Goal: Task Accomplishment & Management: Manage account settings

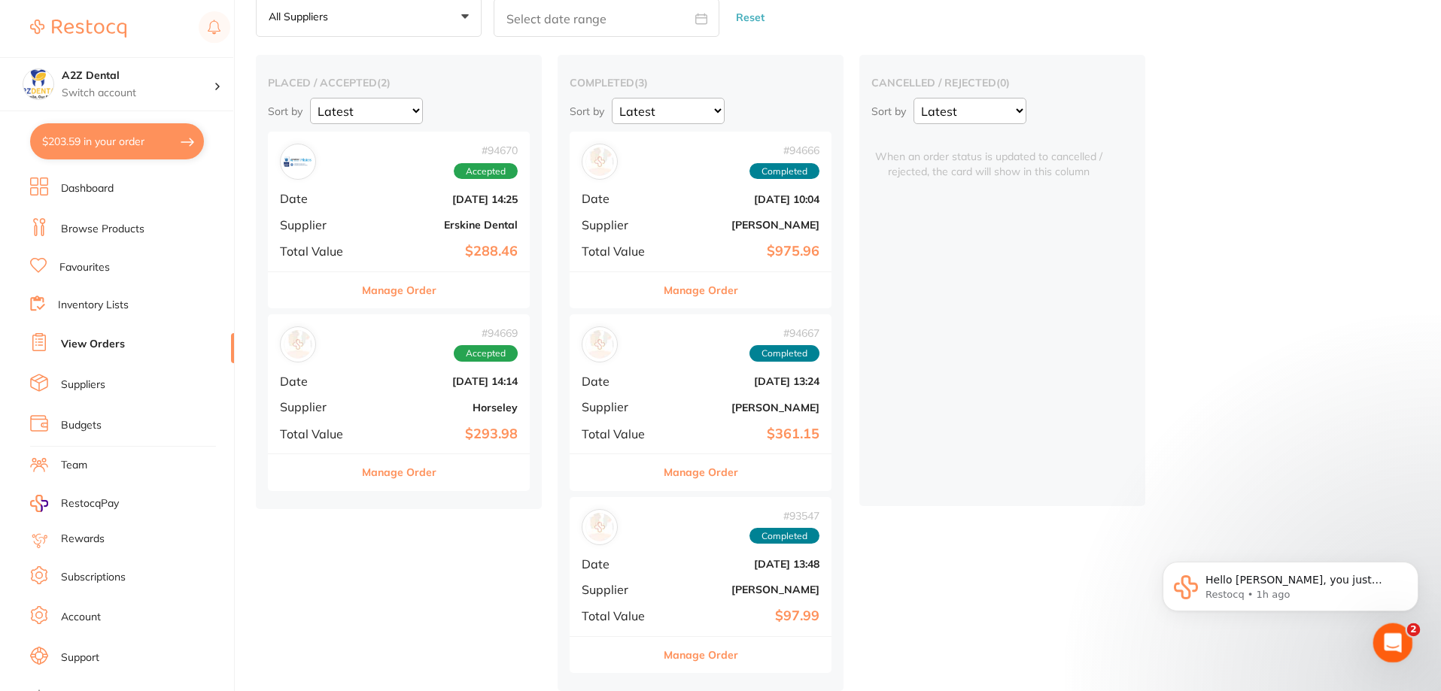
click at [1383, 637] on icon "Open Intercom Messenger" at bounding box center [1390, 641] width 25 height 25
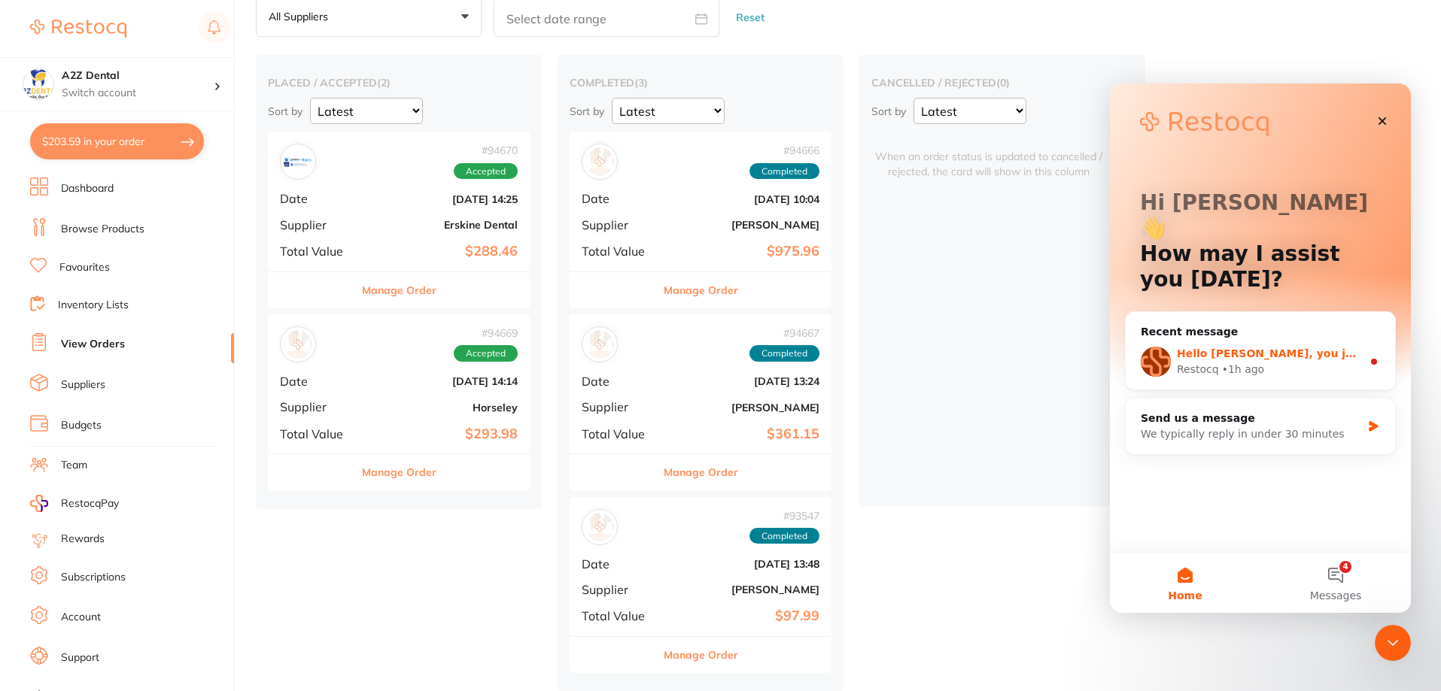
click at [1262, 346] on div "Hello [PERSON_NAME], you just have to close your browser then reopen it. :)" at bounding box center [1268, 354] width 185 height 16
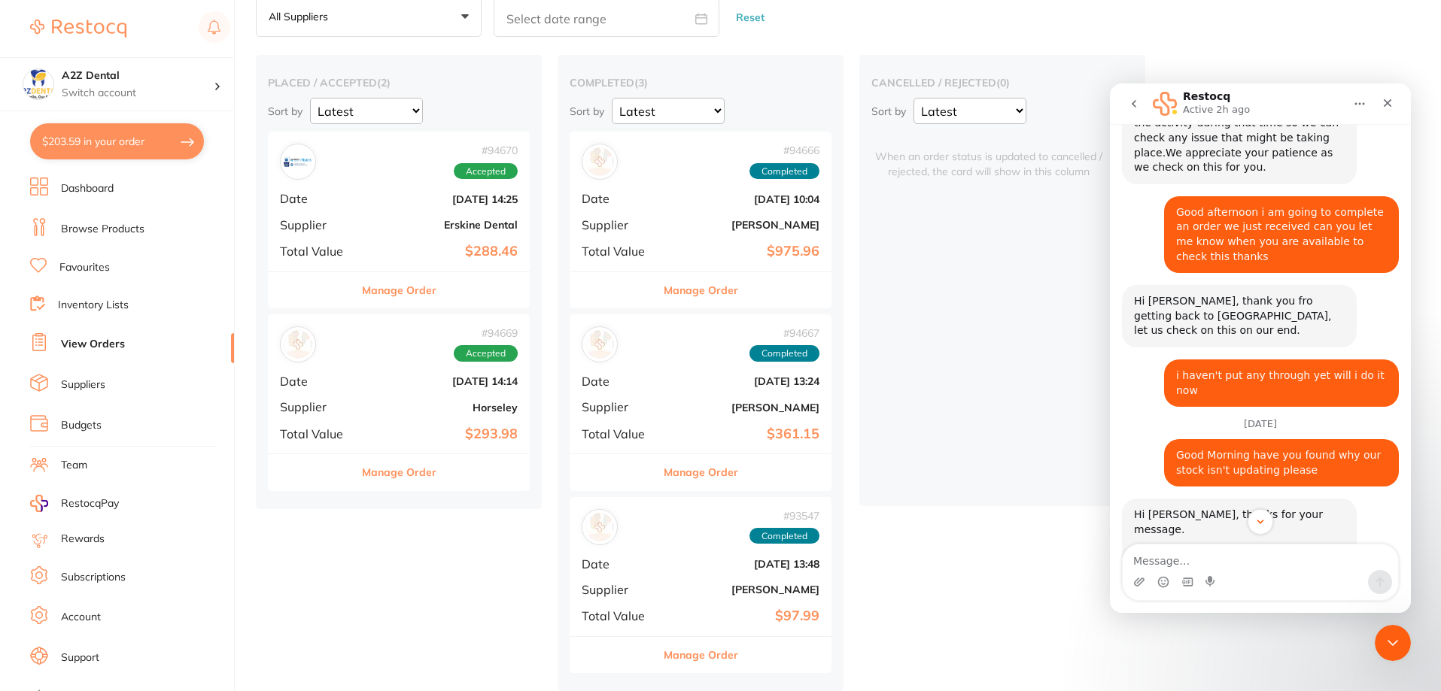
scroll to position [2207, 0]
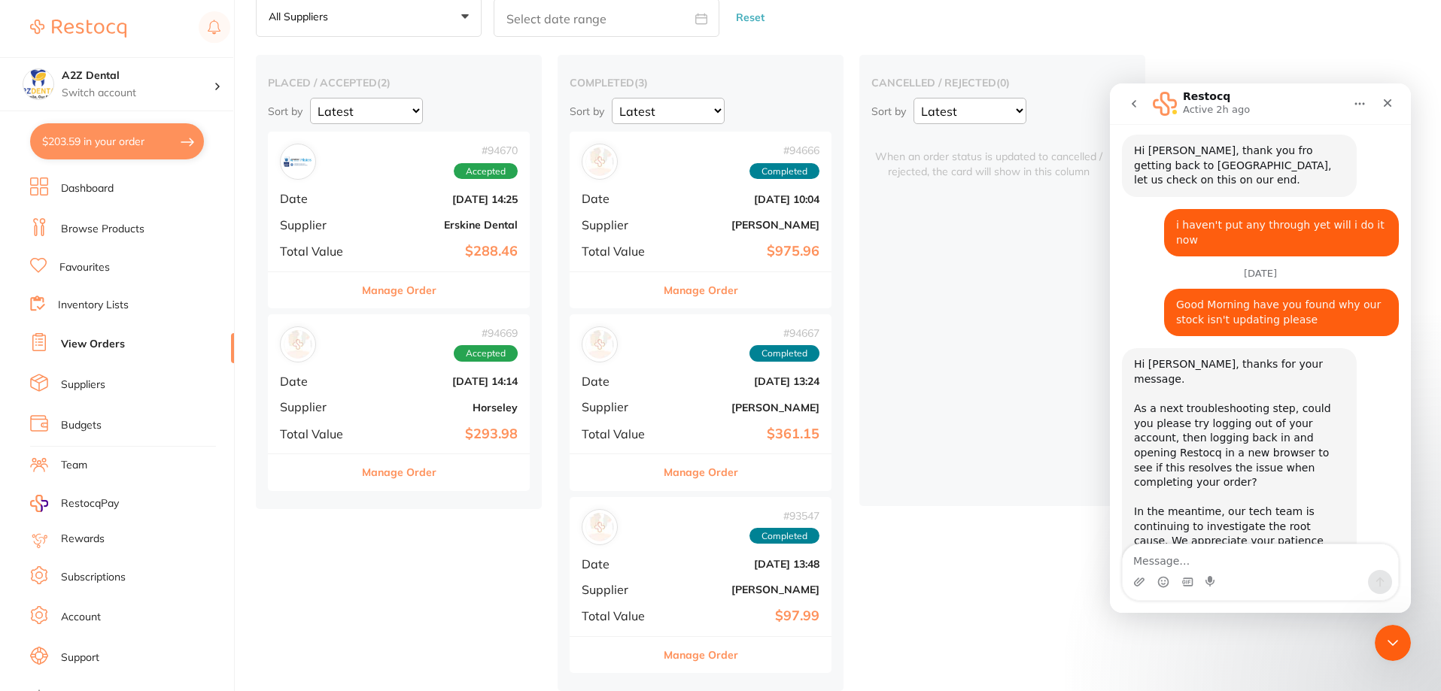
click at [1157, 560] on textarea "Message…" at bounding box center [1259, 558] width 275 height 26
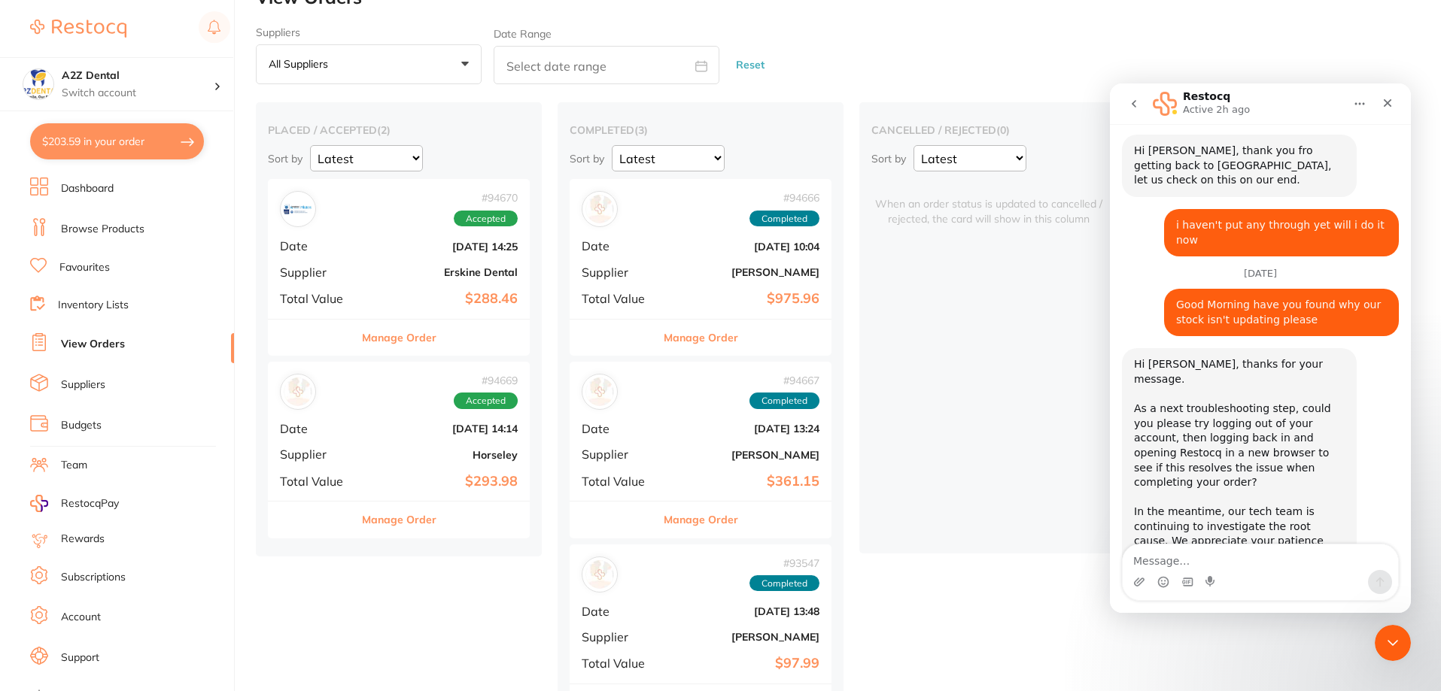
scroll to position [0, 0]
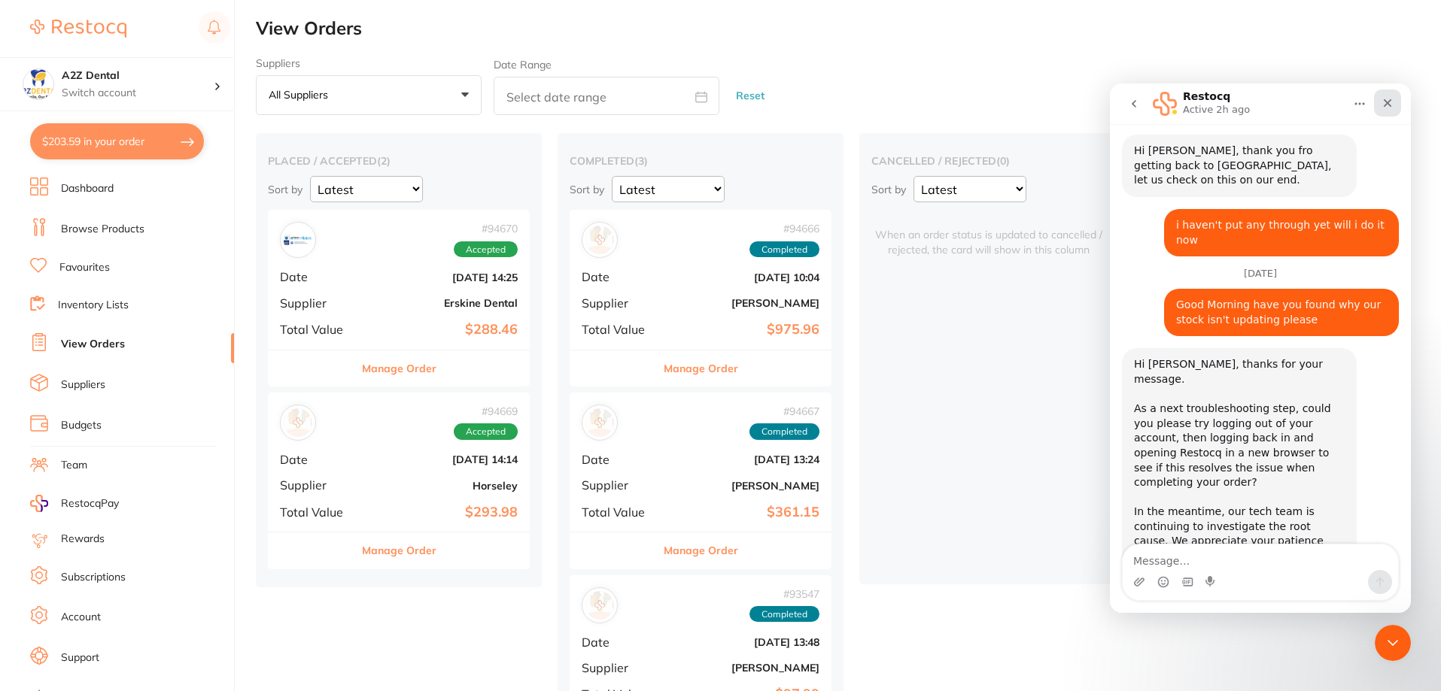
click at [1386, 99] on icon "Close" at bounding box center [1387, 103] width 12 height 12
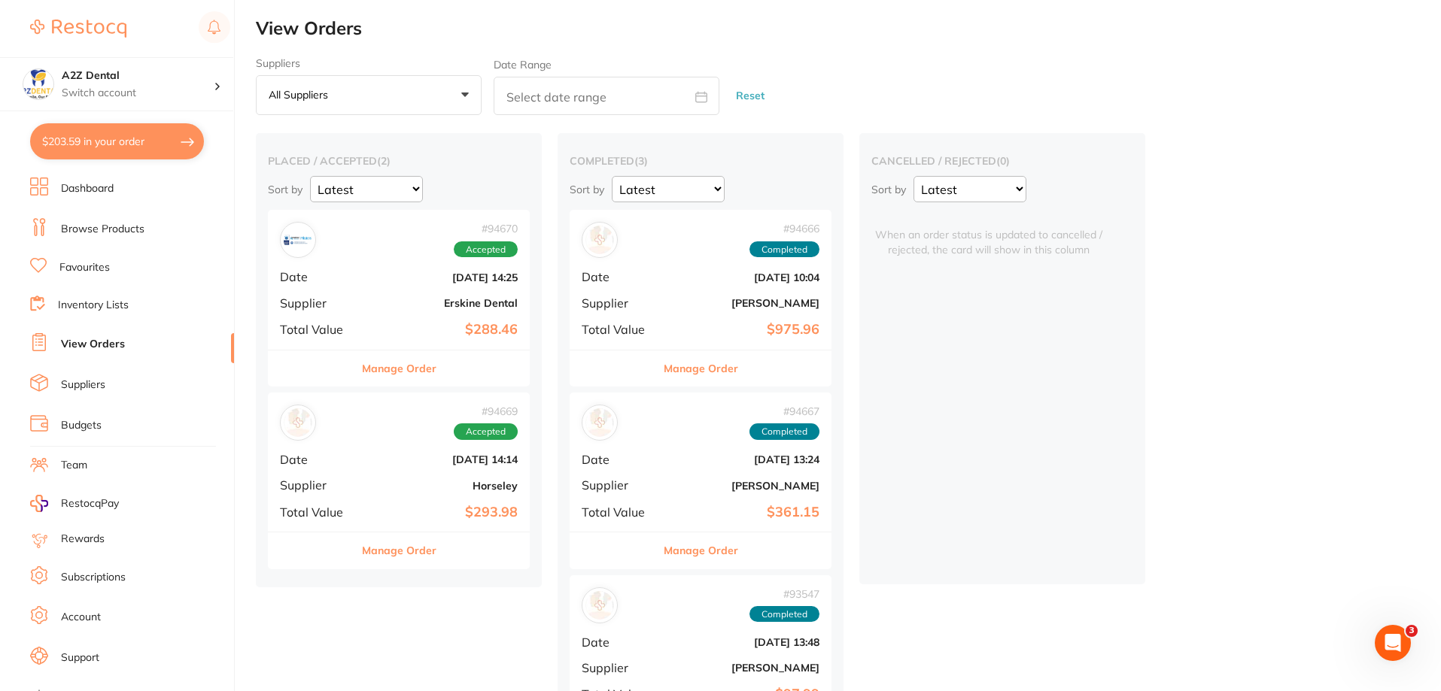
scroll to position [2182, 0]
click at [125, 87] on p "Switch account" at bounding box center [138, 93] width 152 height 15
click at [38, 31] on img at bounding box center [78, 29] width 96 height 18
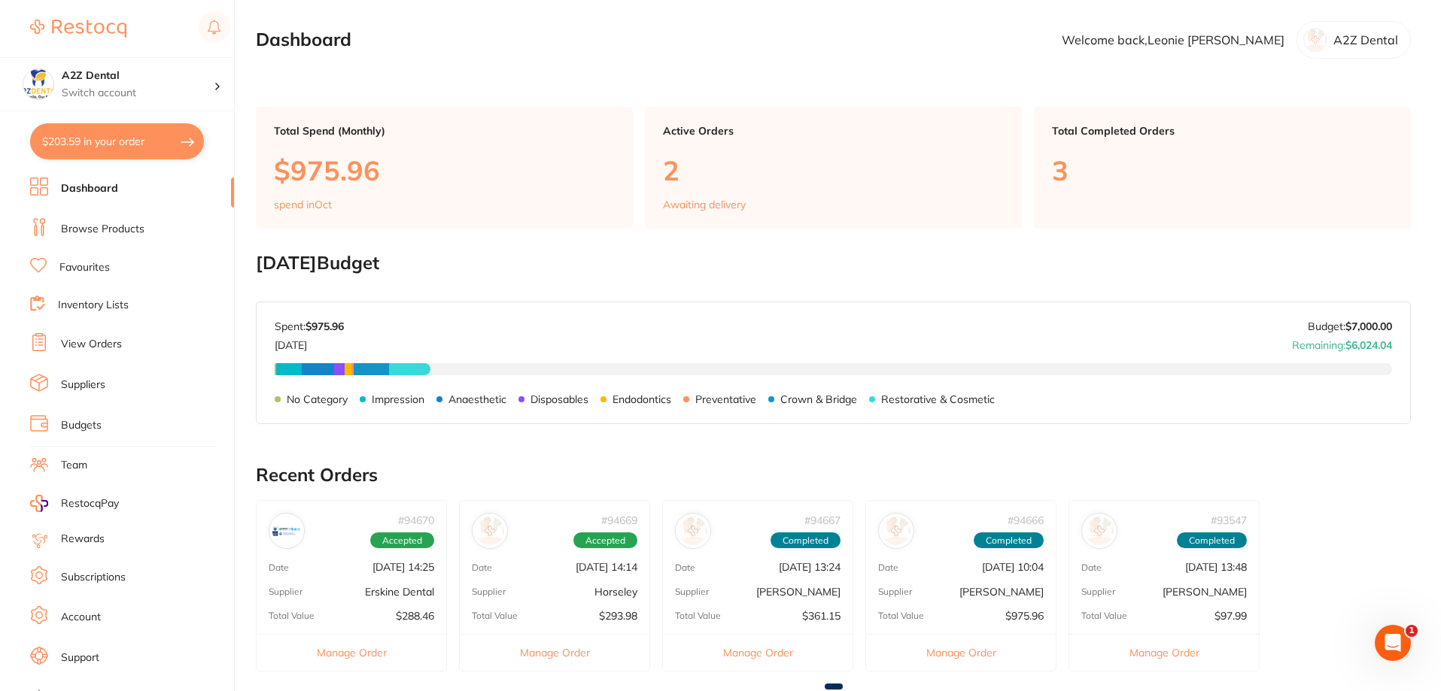
click at [96, 187] on link "Dashboard" at bounding box center [89, 188] width 57 height 15
click at [1278, 39] on p "Welcome back, Leonie Gillett" at bounding box center [1172, 40] width 223 height 14
click at [1365, 46] on p "A2Z Dental" at bounding box center [1365, 40] width 65 height 14
click at [1378, 41] on p "A2Z Dental" at bounding box center [1365, 40] width 65 height 14
click at [1366, 35] on p "A2Z Dental" at bounding box center [1365, 40] width 65 height 14
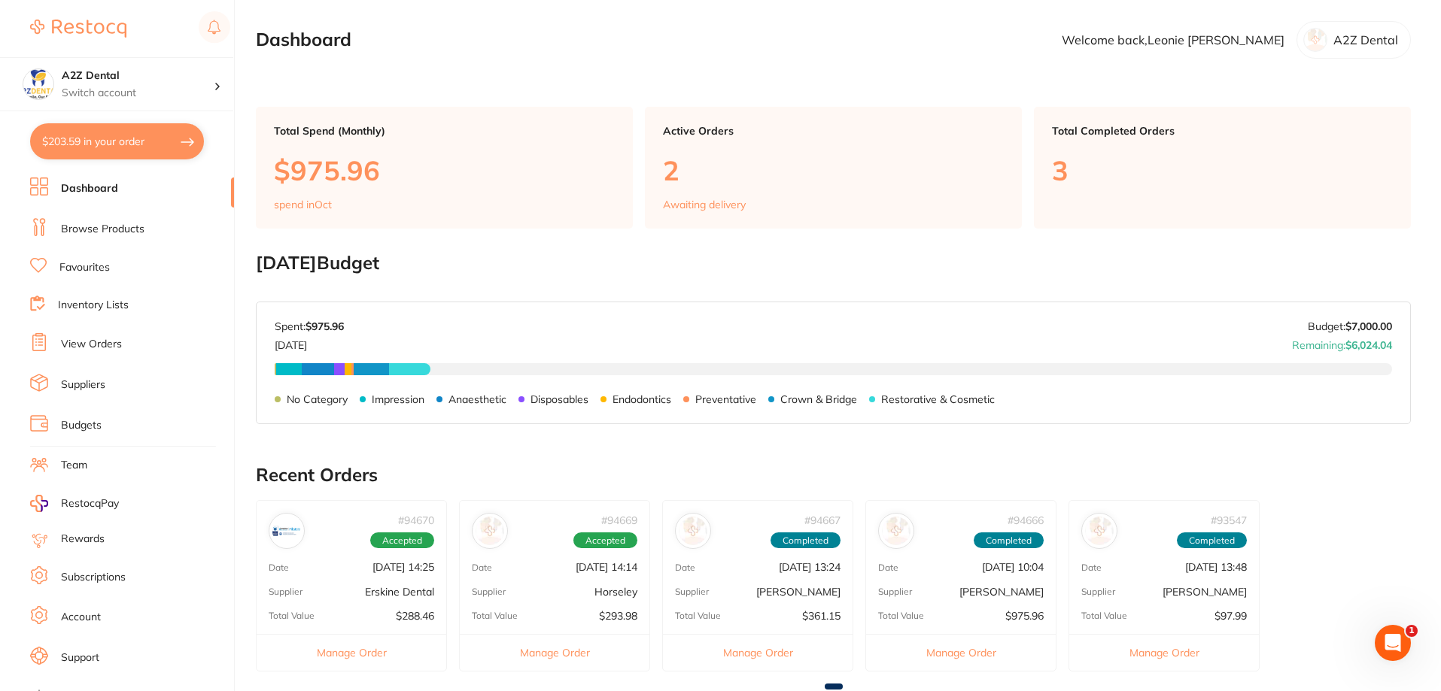
click at [32, 26] on img at bounding box center [78, 29] width 96 height 18
click at [217, 23] on rect at bounding box center [215, 27] width 32 height 32
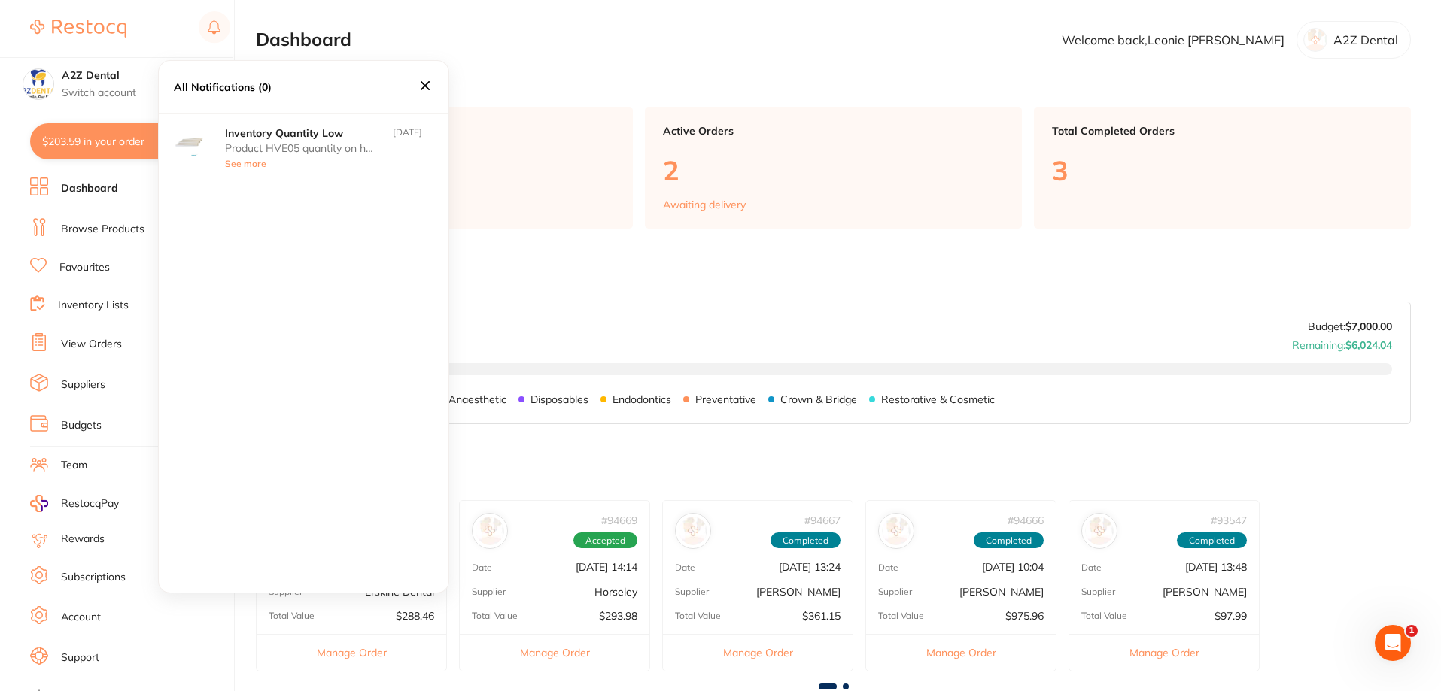
click at [427, 80] on icon at bounding box center [425, 85] width 17 height 17
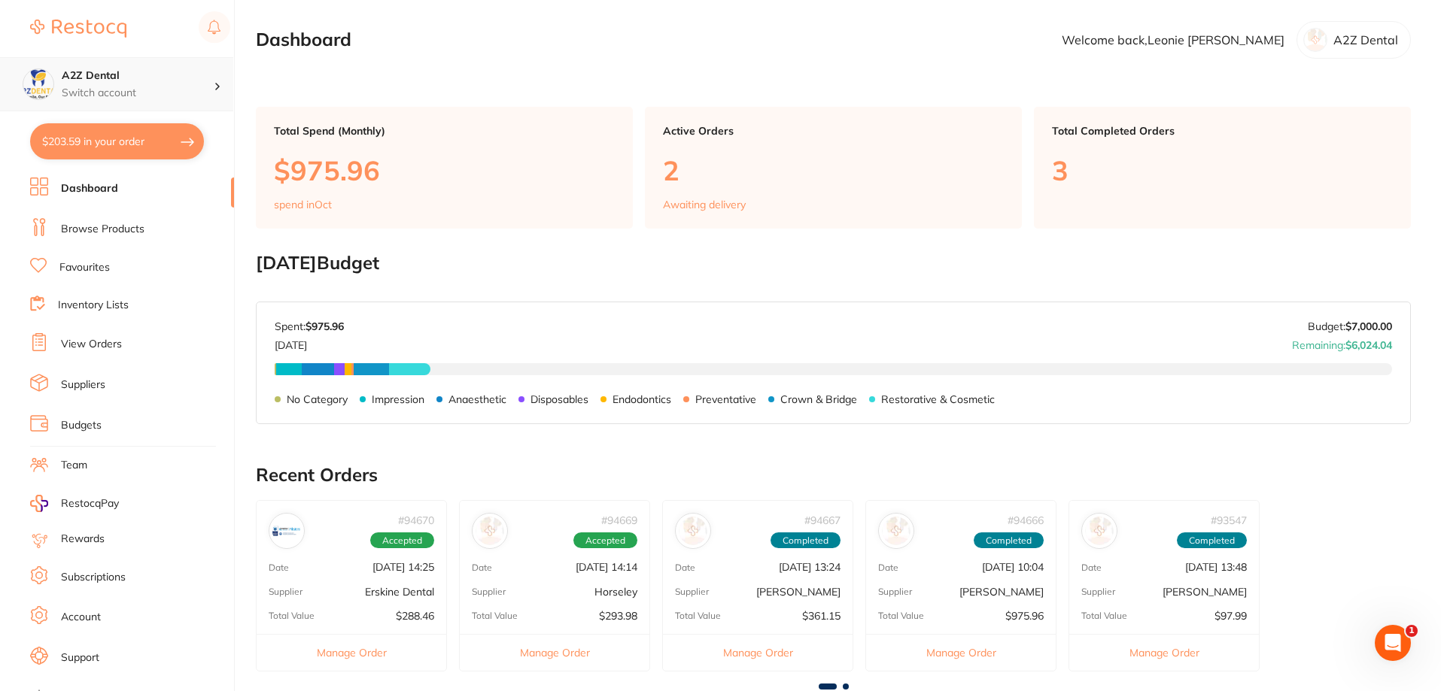
click at [219, 85] on icon at bounding box center [217, 87] width 5 height 8
click at [219, 85] on icon at bounding box center [218, 86] width 8 height 5
click at [117, 8] on div "A2Z Dental Switch account A2Z Dental" at bounding box center [116, 55] width 233 height 111
drag, startPoint x: 26, startPoint y: 2, endPoint x: 12, endPoint y: 45, distance: 45.9
click at [12, 45] on div "A2Z Dental Switch account A2Z Dental" at bounding box center [116, 55] width 233 height 111
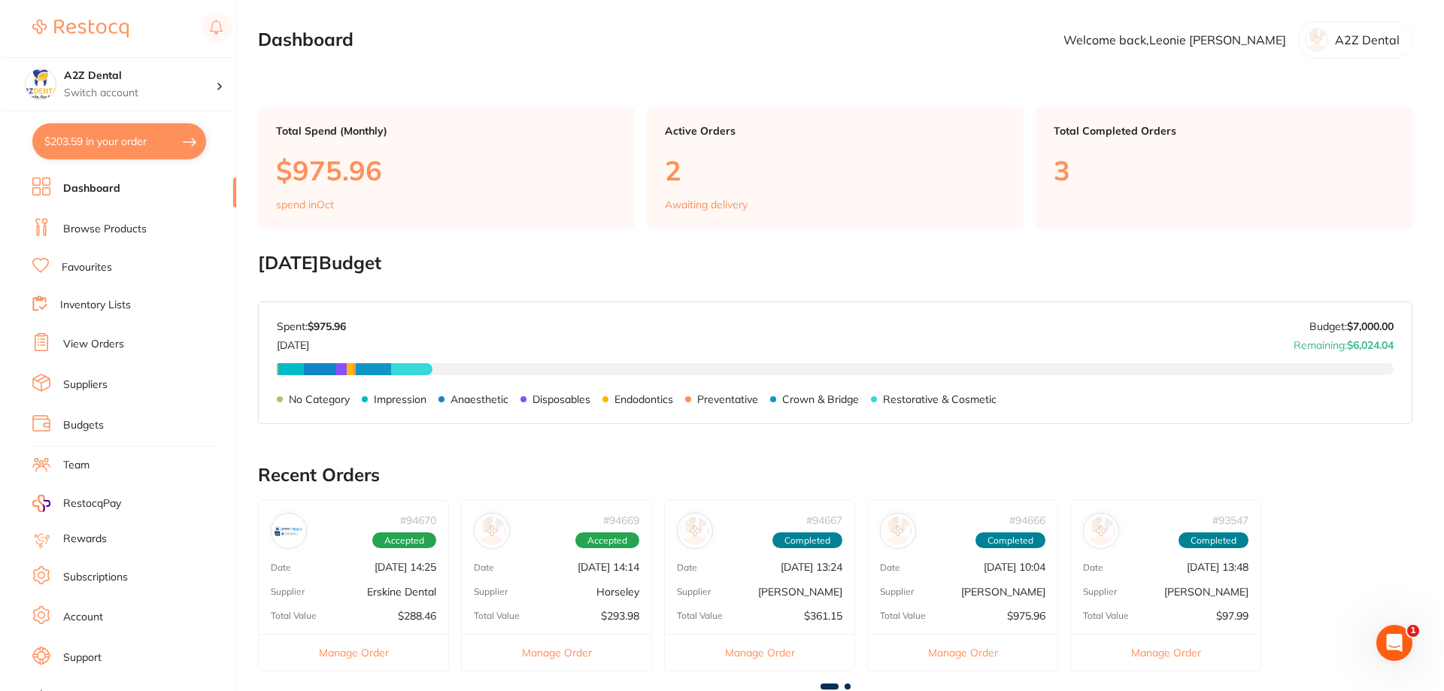
scroll to position [20, 0]
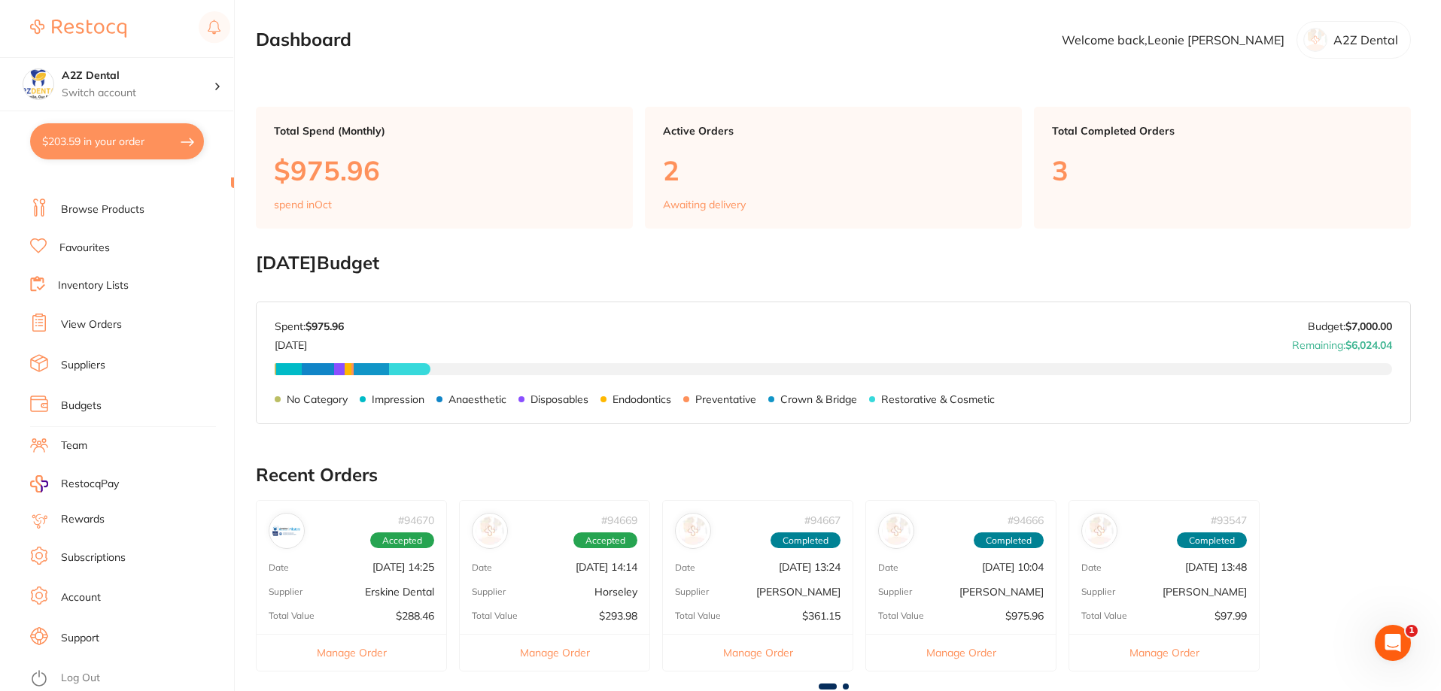
click at [78, 676] on link "Log Out" at bounding box center [80, 678] width 39 height 15
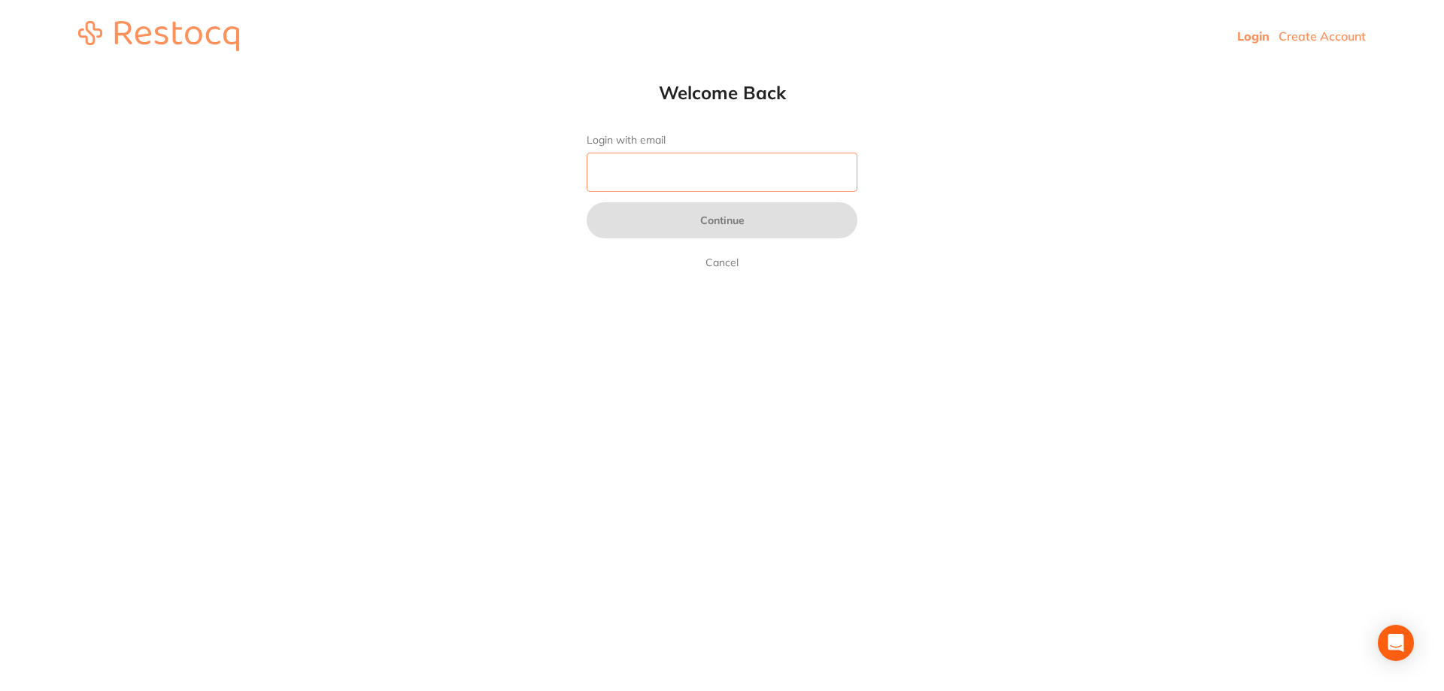
click at [679, 161] on input "Login with email" at bounding box center [722, 172] width 271 height 39
type input "[EMAIL_ADDRESS][DOMAIN_NAME]"
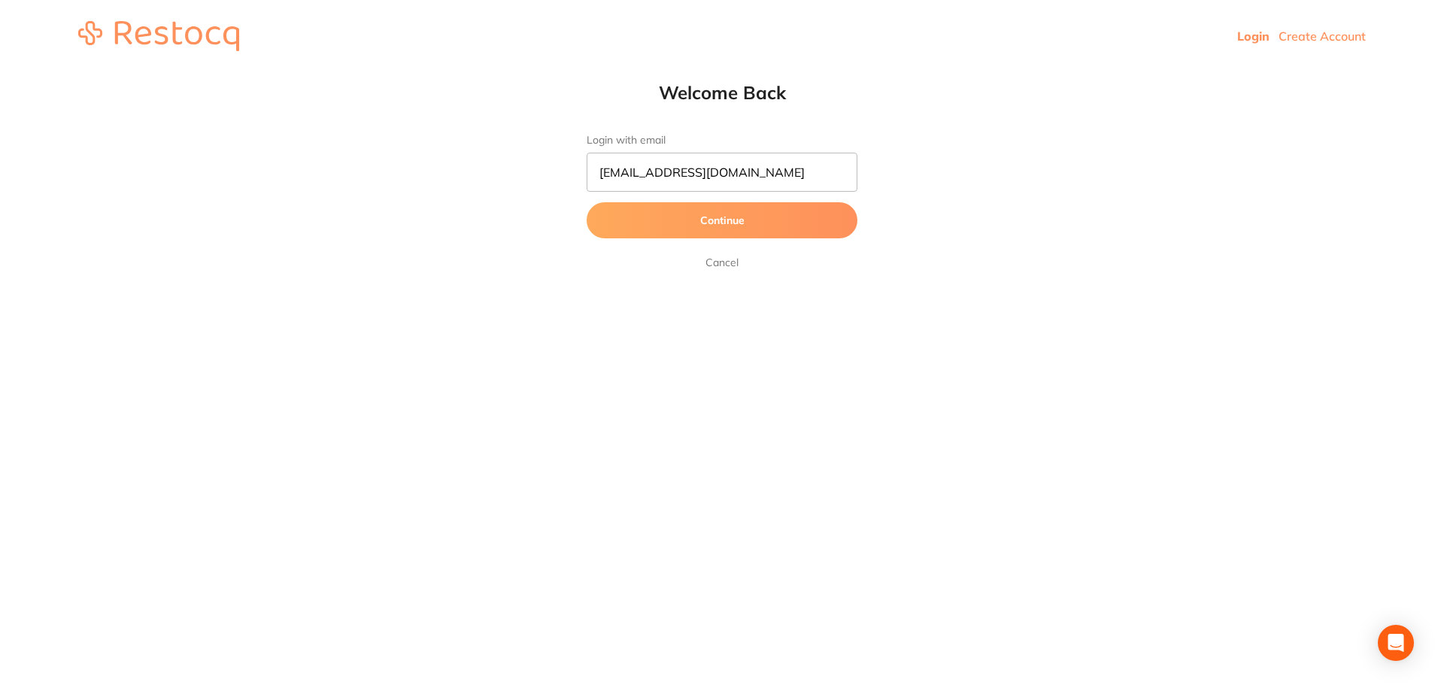
click at [728, 220] on button "Continue" at bounding box center [722, 220] width 271 height 36
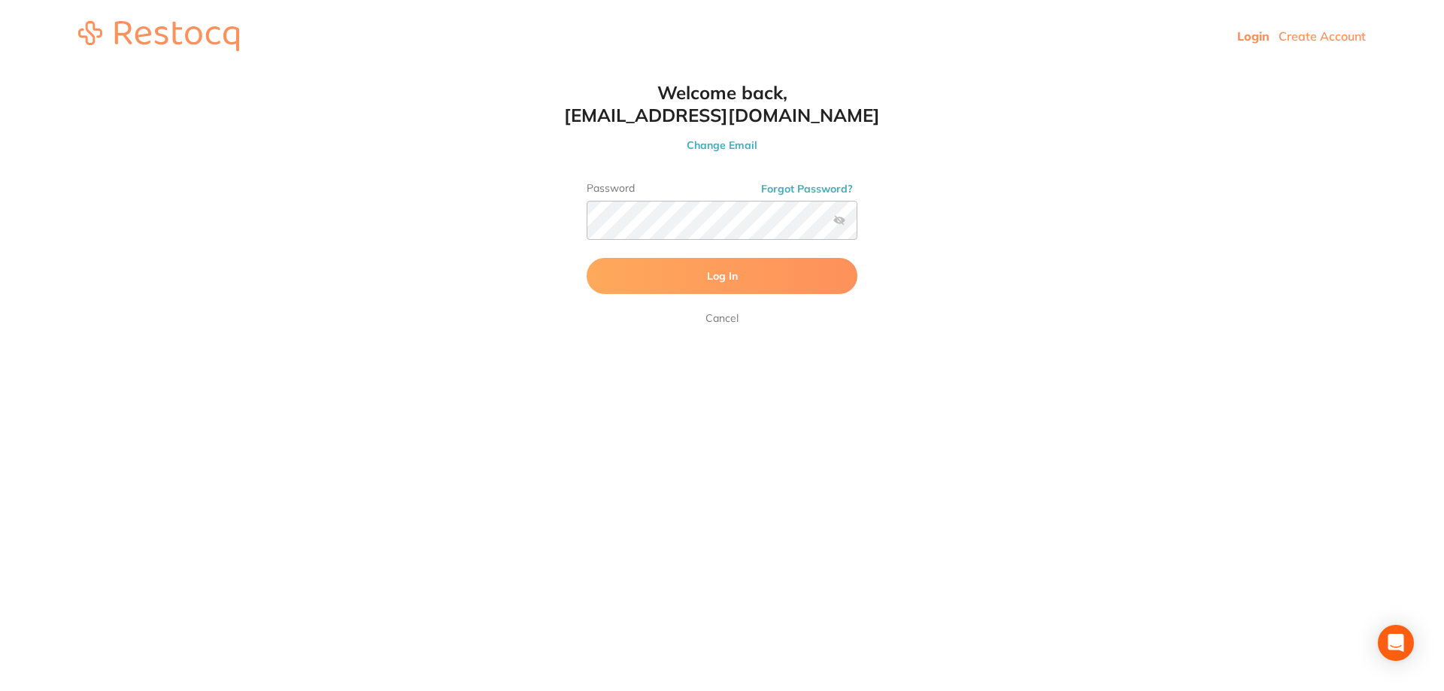
click at [730, 279] on span "Log In" at bounding box center [722, 276] width 31 height 14
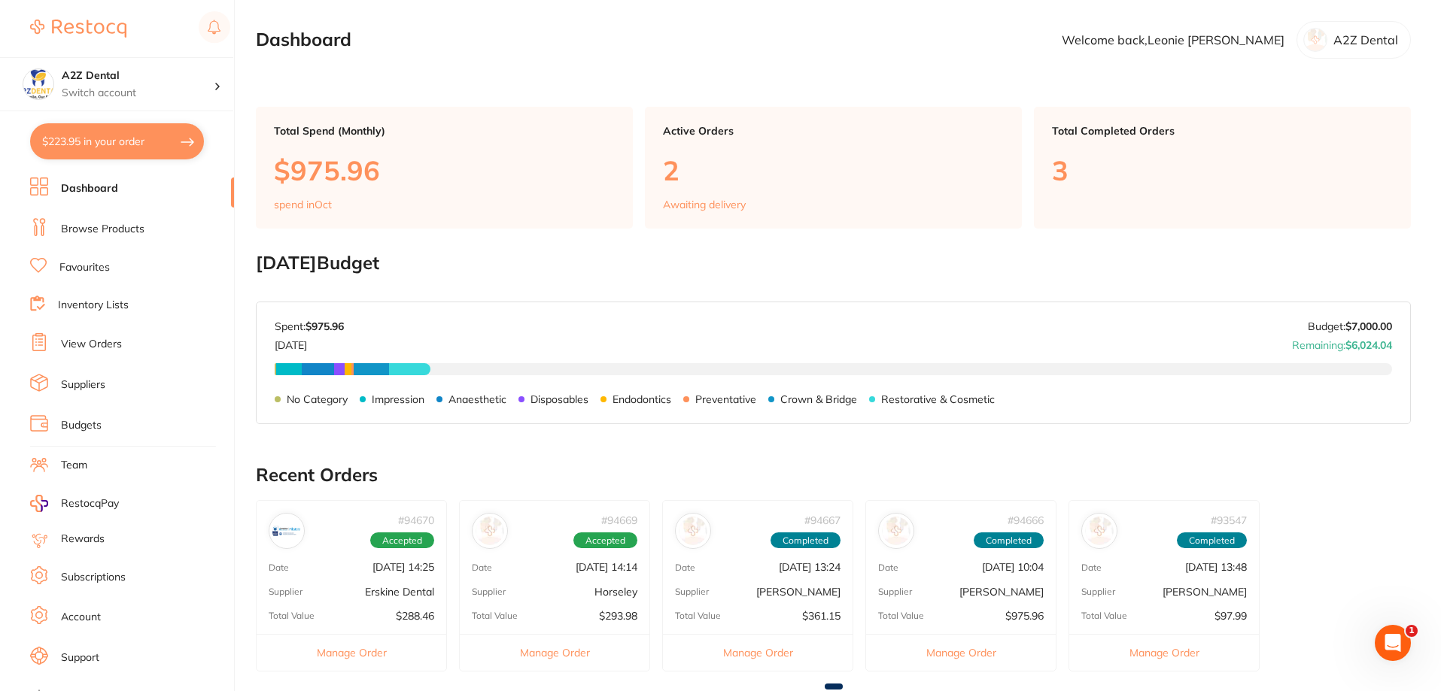
click at [96, 302] on link "Inventory Lists" at bounding box center [93, 305] width 71 height 15
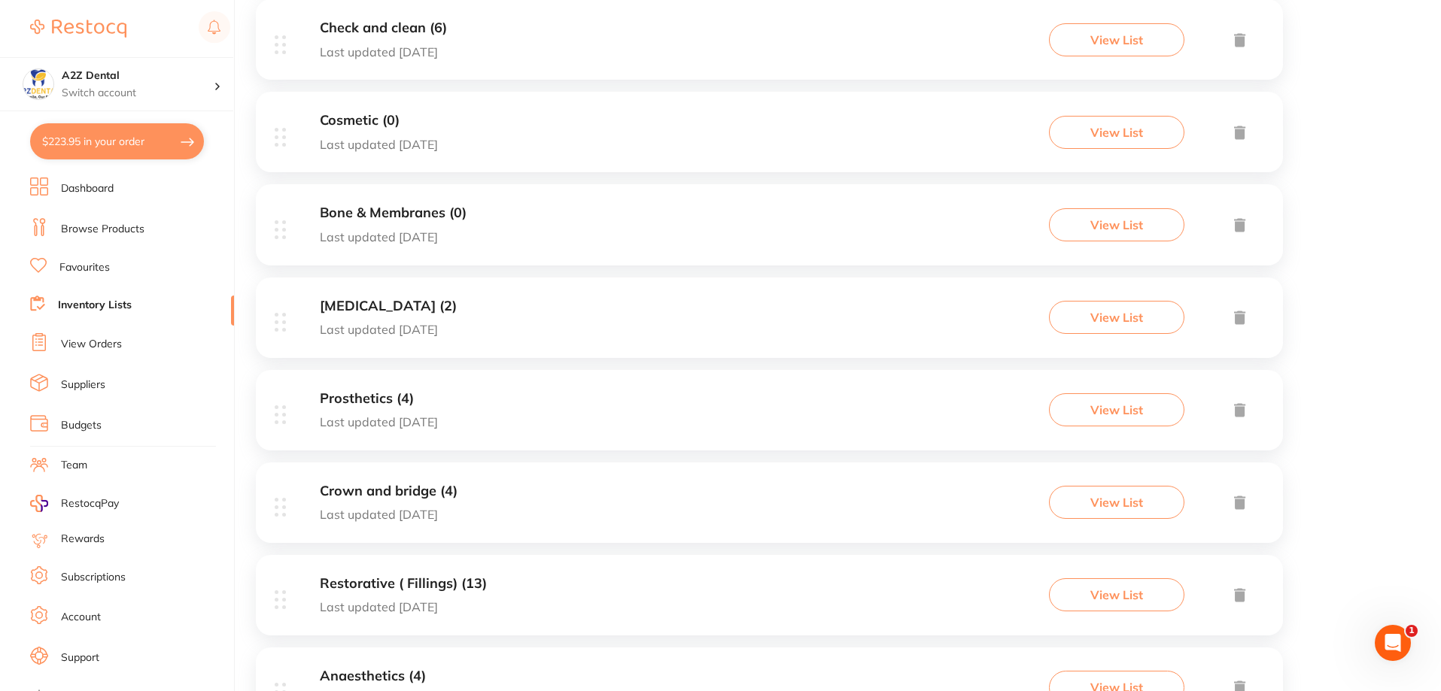
scroll to position [202, 0]
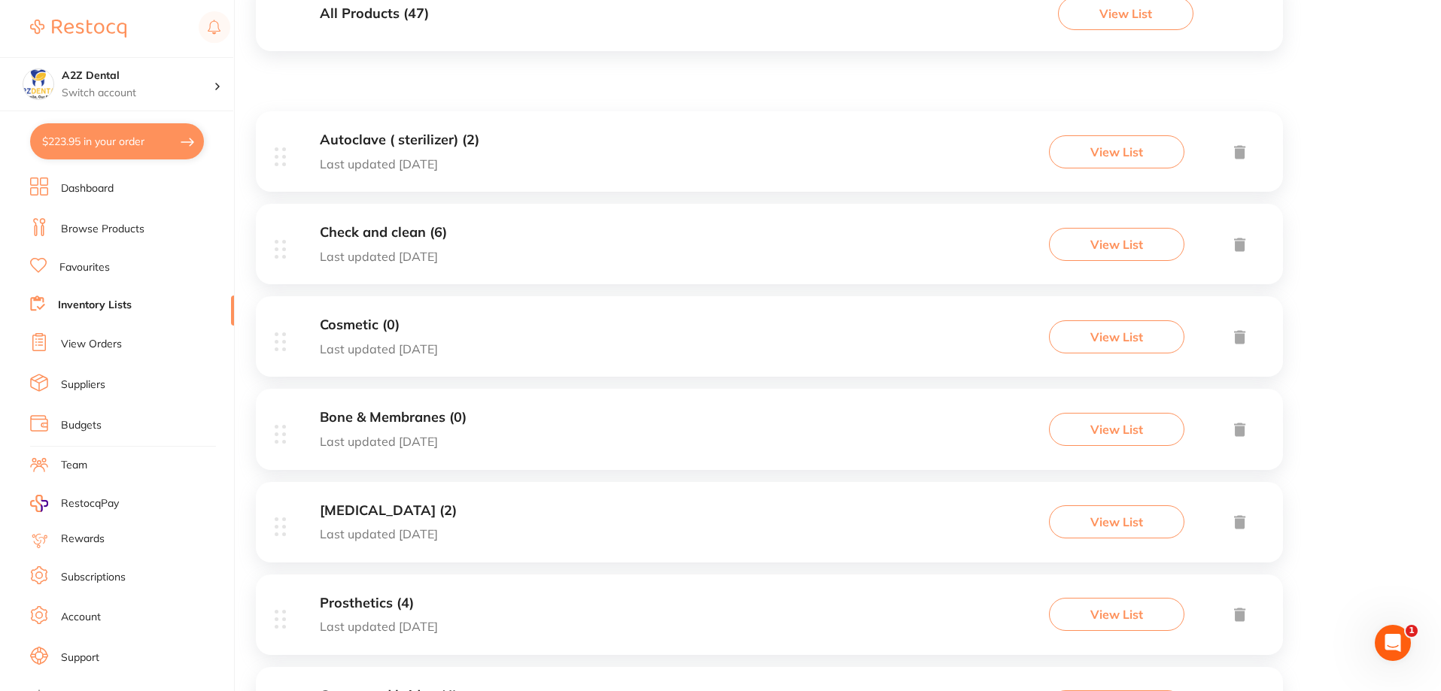
click at [89, 345] on link "View Orders" at bounding box center [91, 344] width 61 height 15
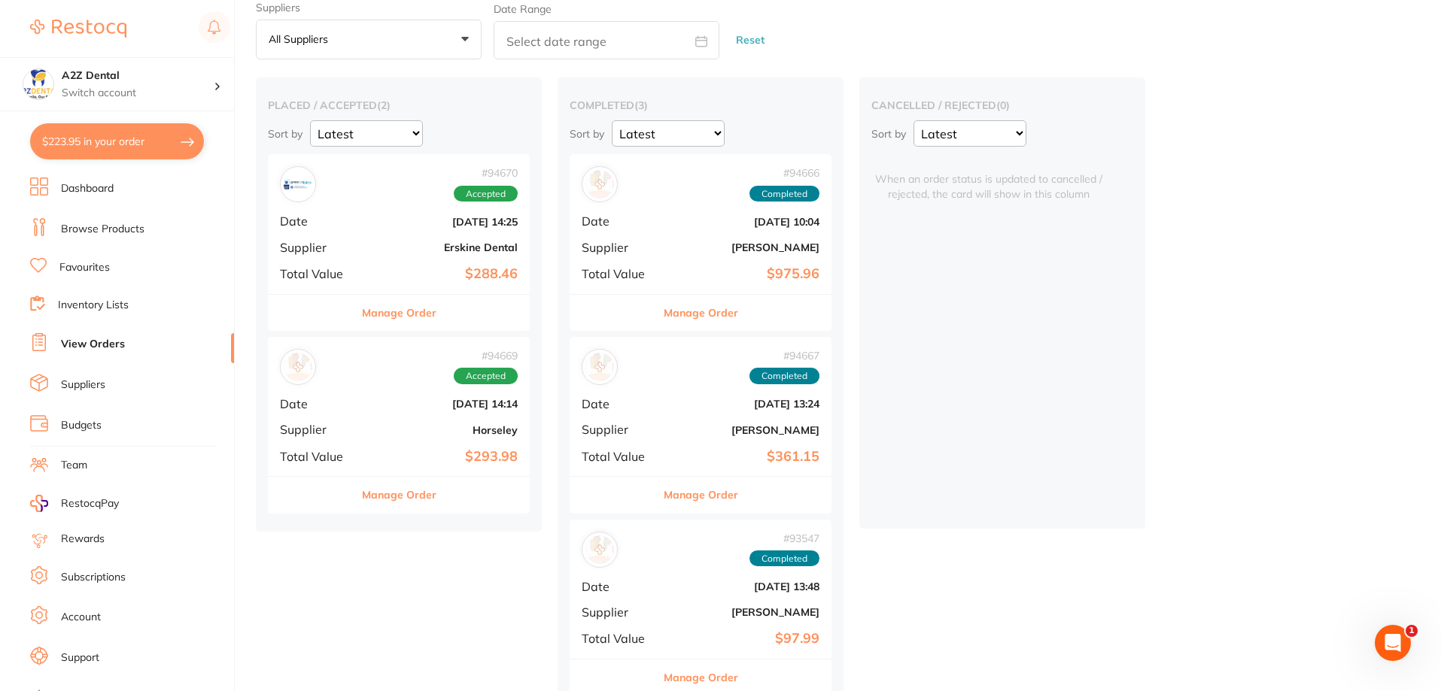
scroll to position [82, 0]
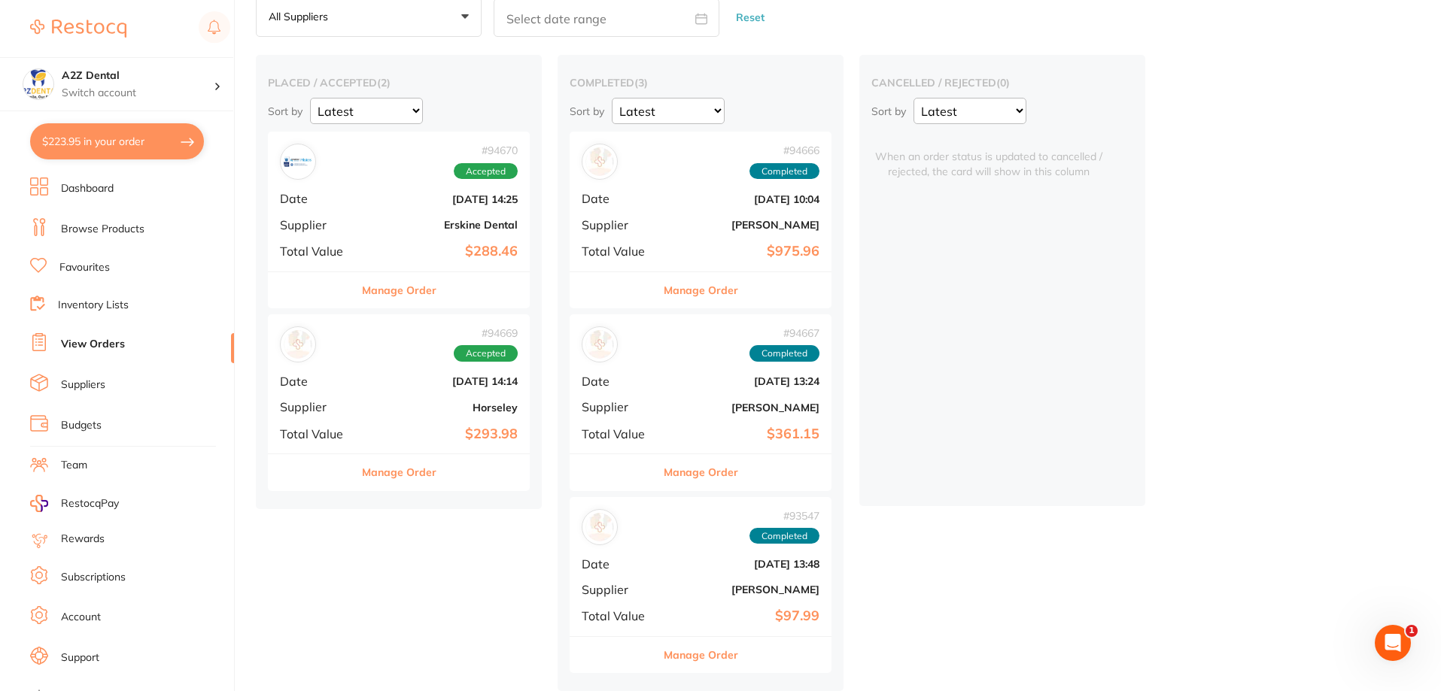
click at [113, 305] on link "Inventory Lists" at bounding box center [93, 305] width 71 height 15
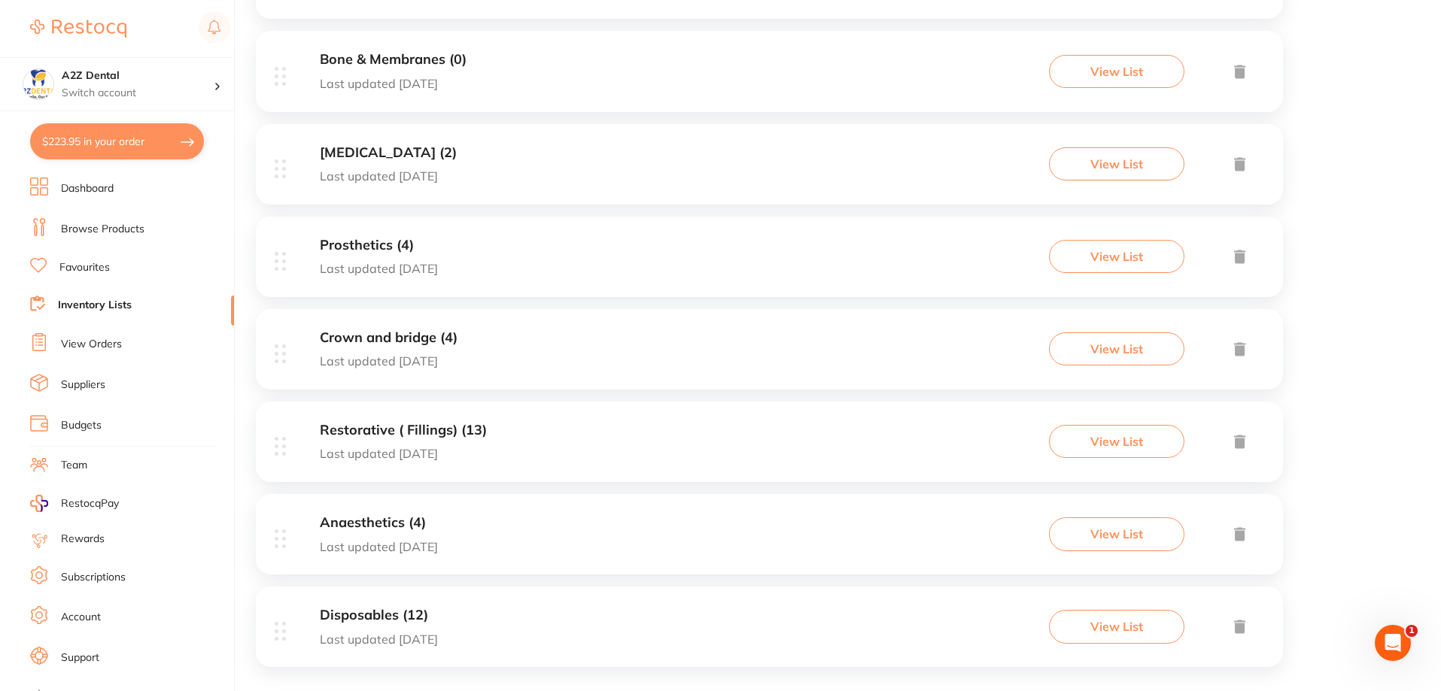
scroll to position [578, 0]
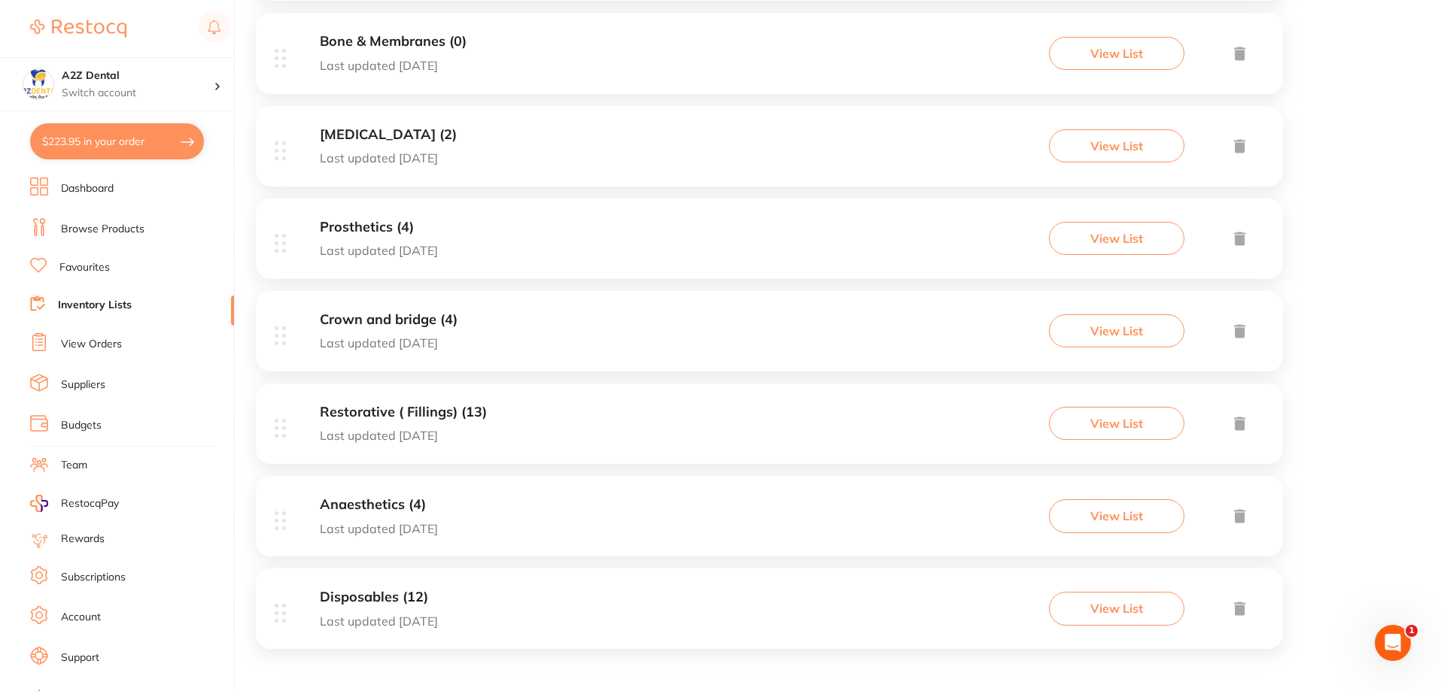
click at [381, 411] on h3 "Restorative ( Fillings) (13)" at bounding box center [403, 413] width 167 height 16
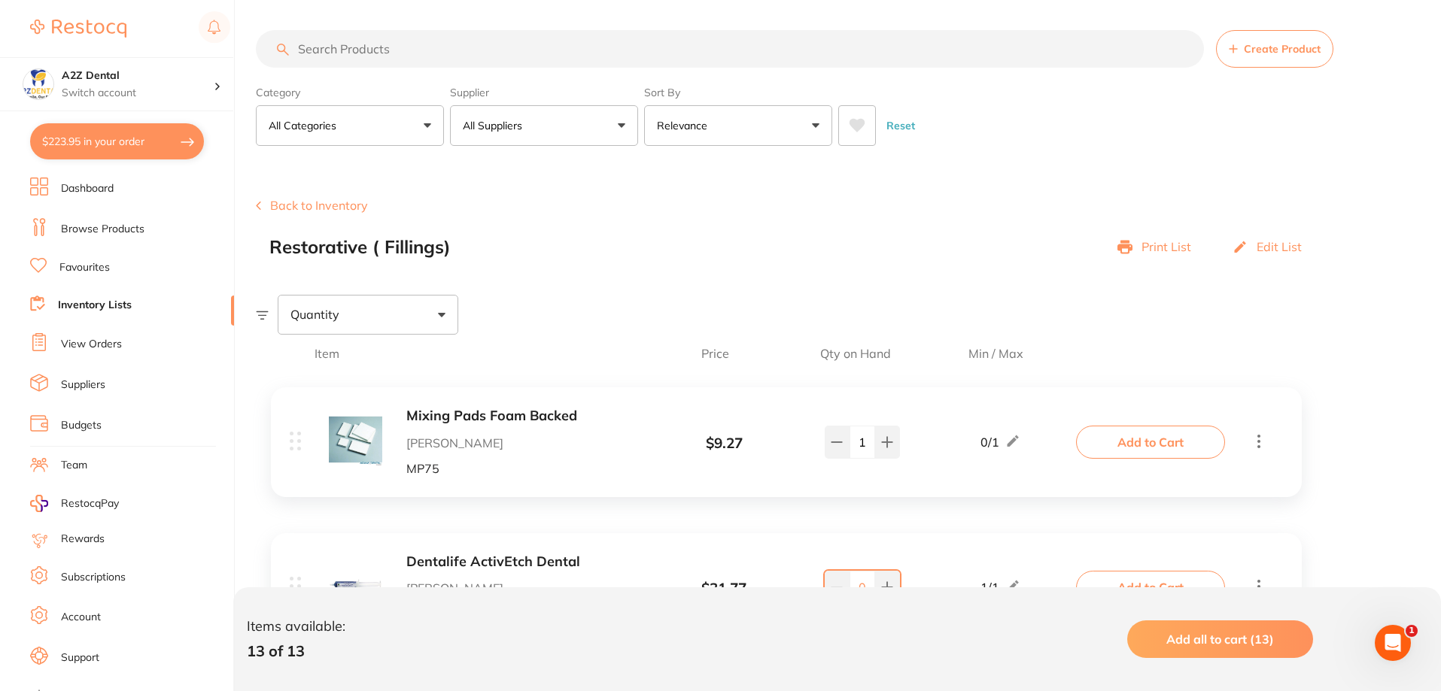
click at [96, 345] on link "View Orders" at bounding box center [91, 344] width 61 height 15
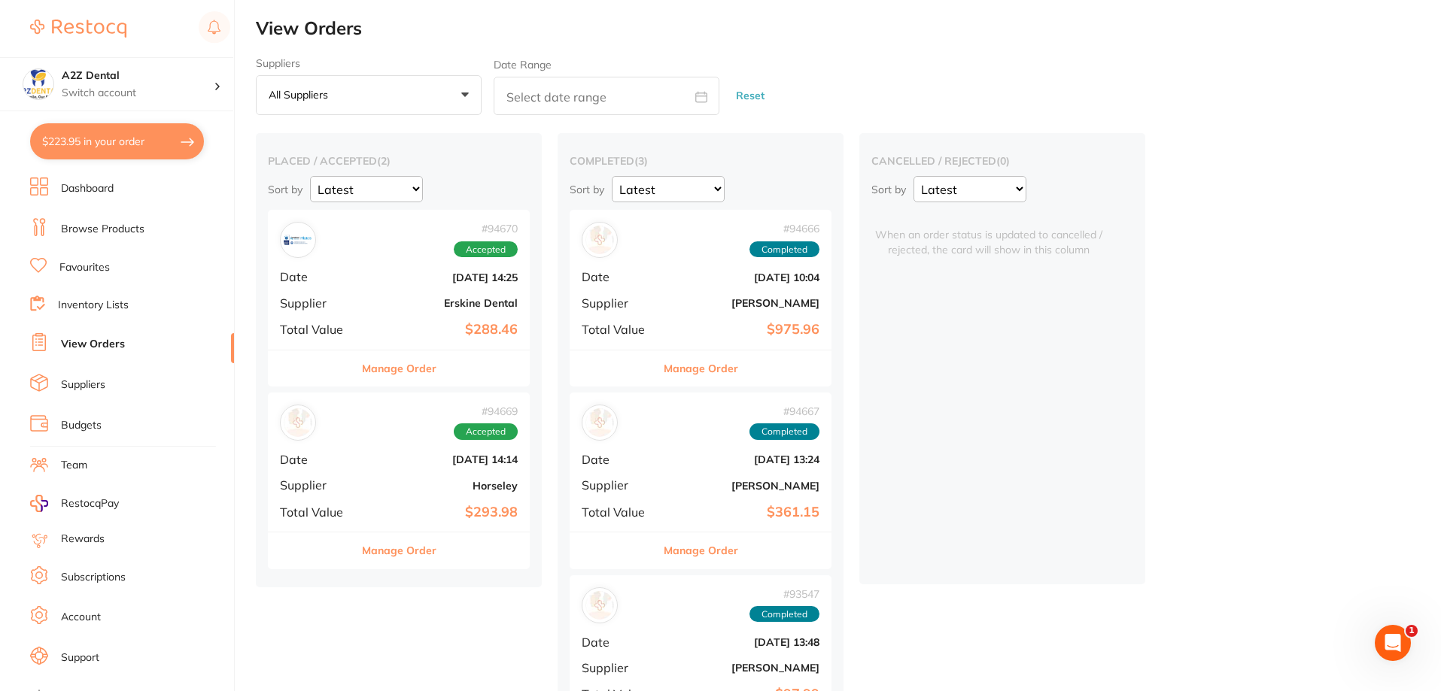
click at [107, 305] on link "Inventory Lists" at bounding box center [93, 305] width 71 height 15
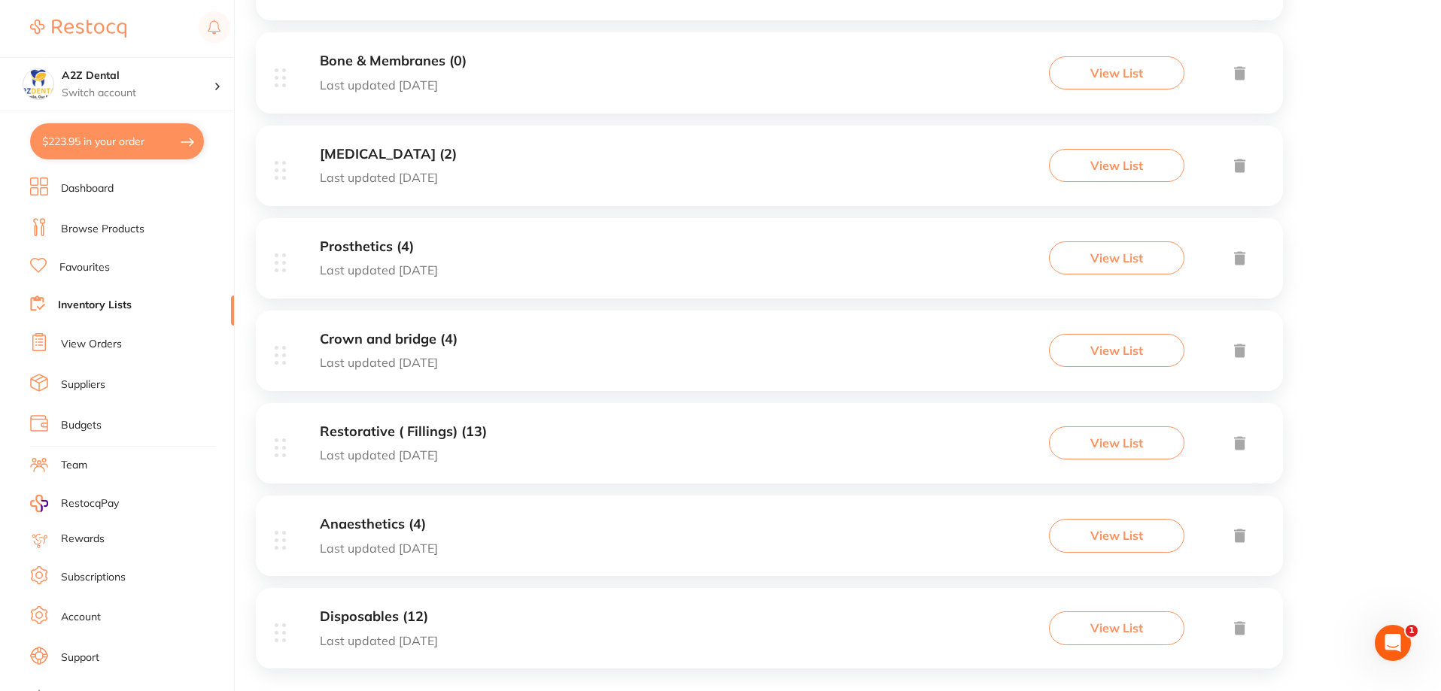
scroll to position [578, 0]
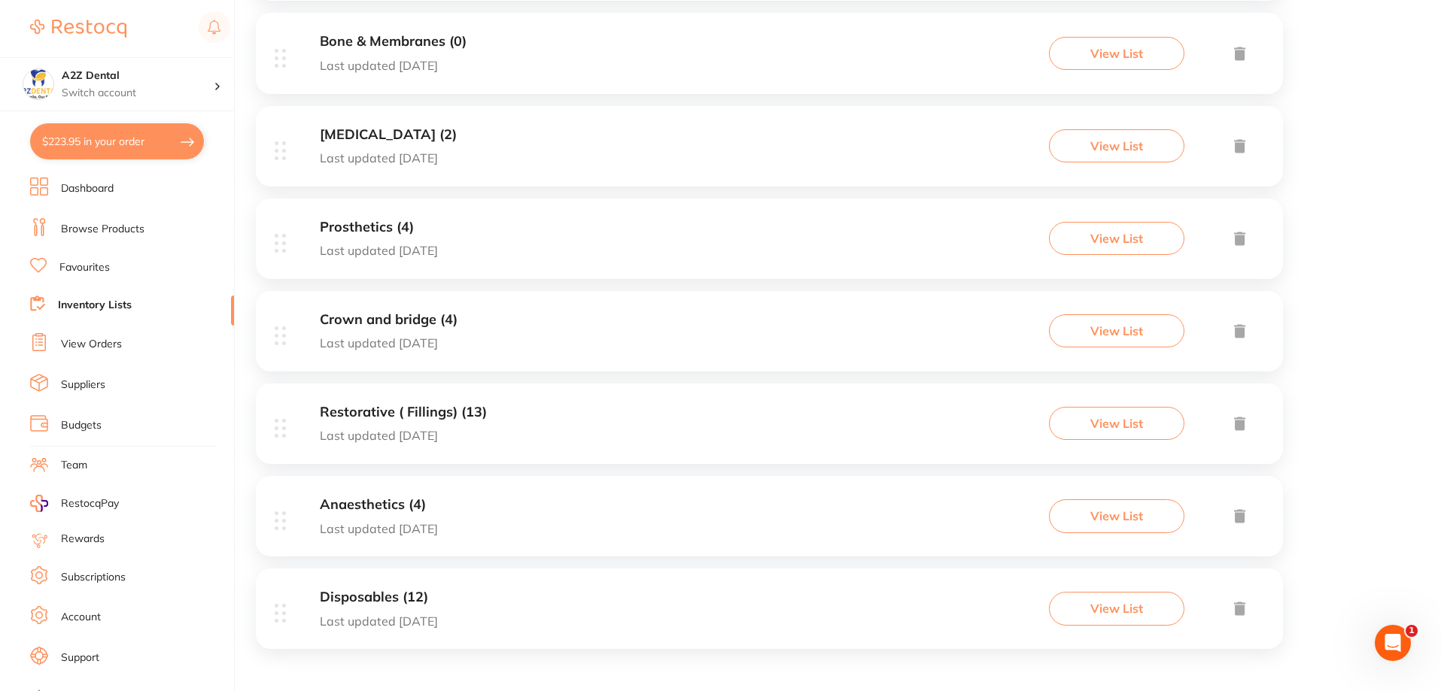
click at [382, 506] on h3 "Anaesthetics (4)" at bounding box center [379, 505] width 118 height 16
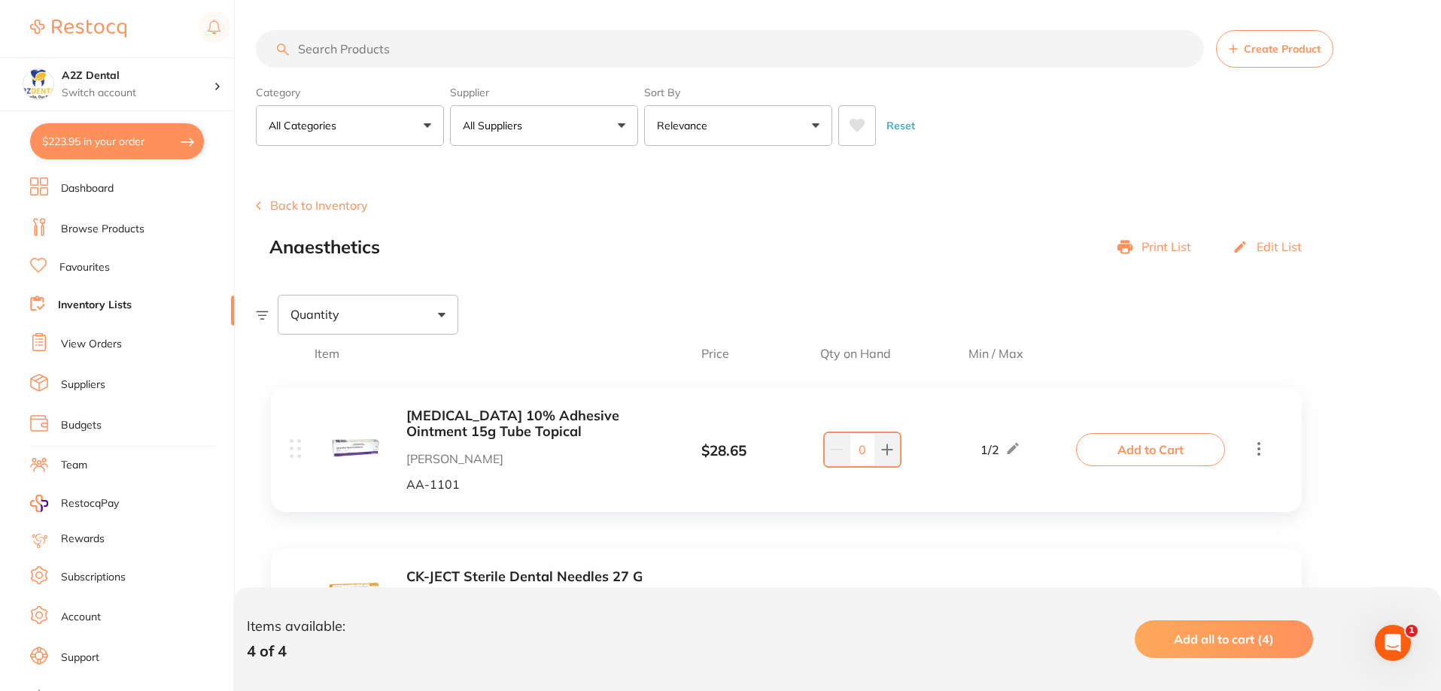
click at [114, 304] on link "Inventory Lists" at bounding box center [95, 305] width 74 height 15
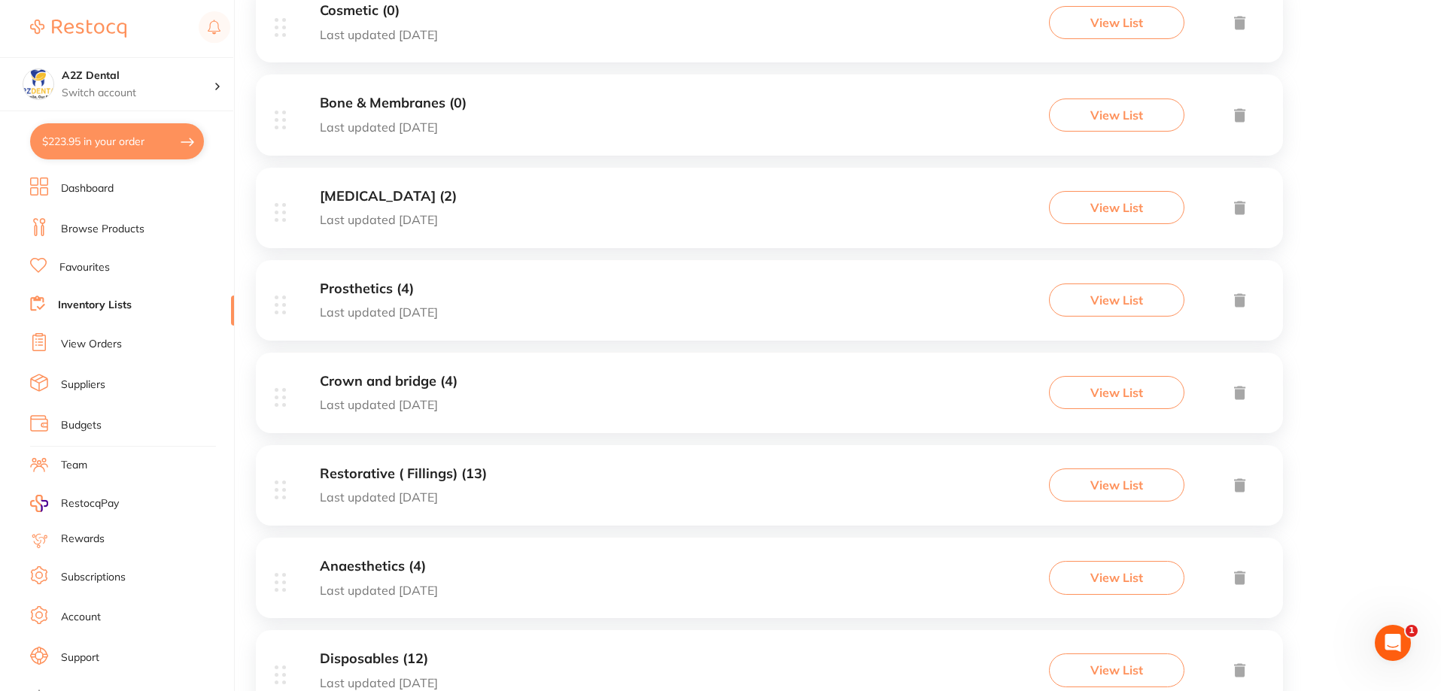
scroll to position [527, 0]
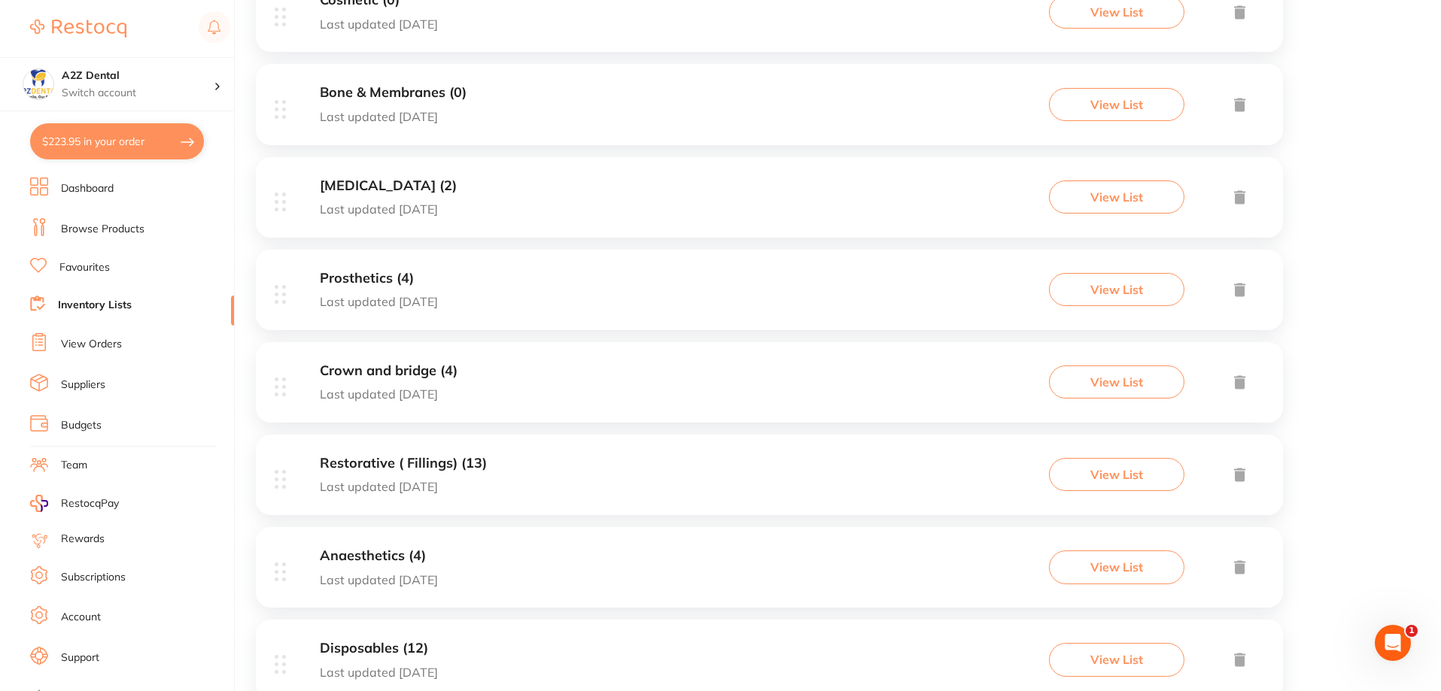
click at [369, 464] on h3 "Restorative ( Fillings) (13)" at bounding box center [403, 464] width 167 height 16
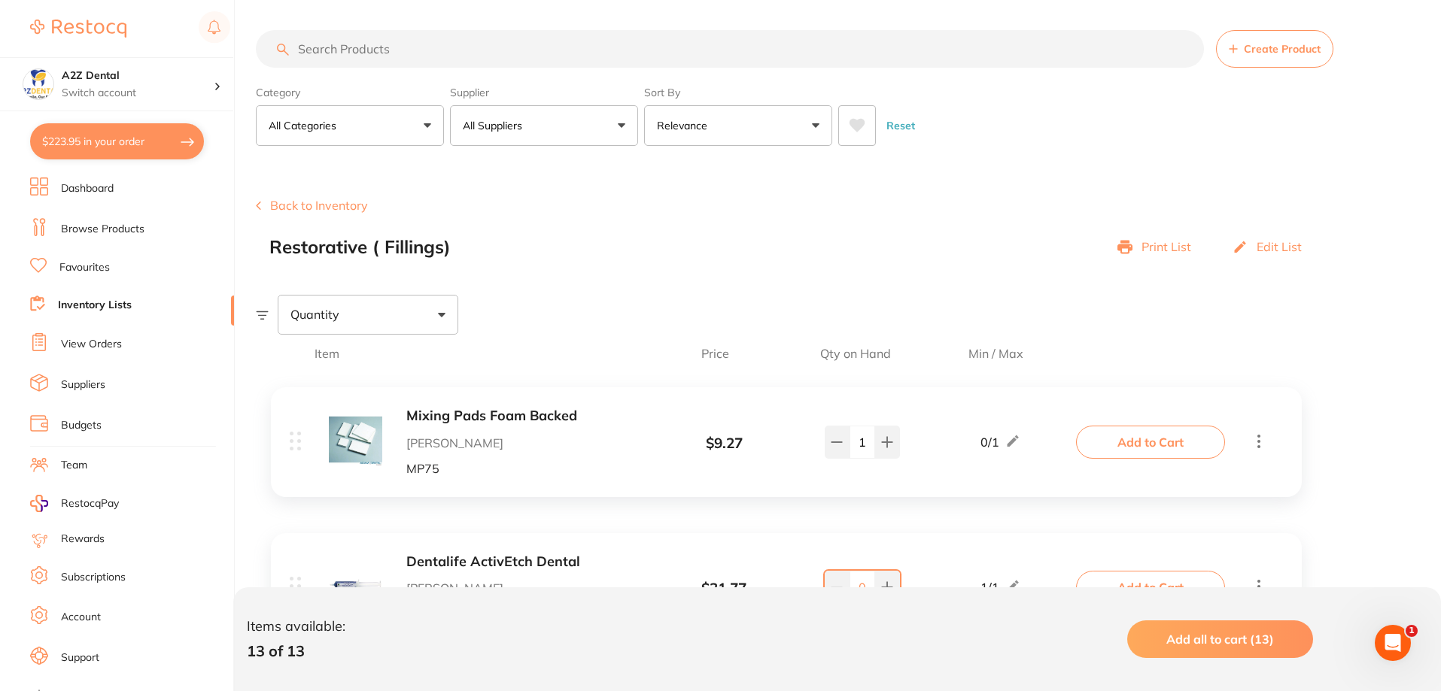
click at [95, 302] on link "Inventory Lists" at bounding box center [95, 305] width 74 height 15
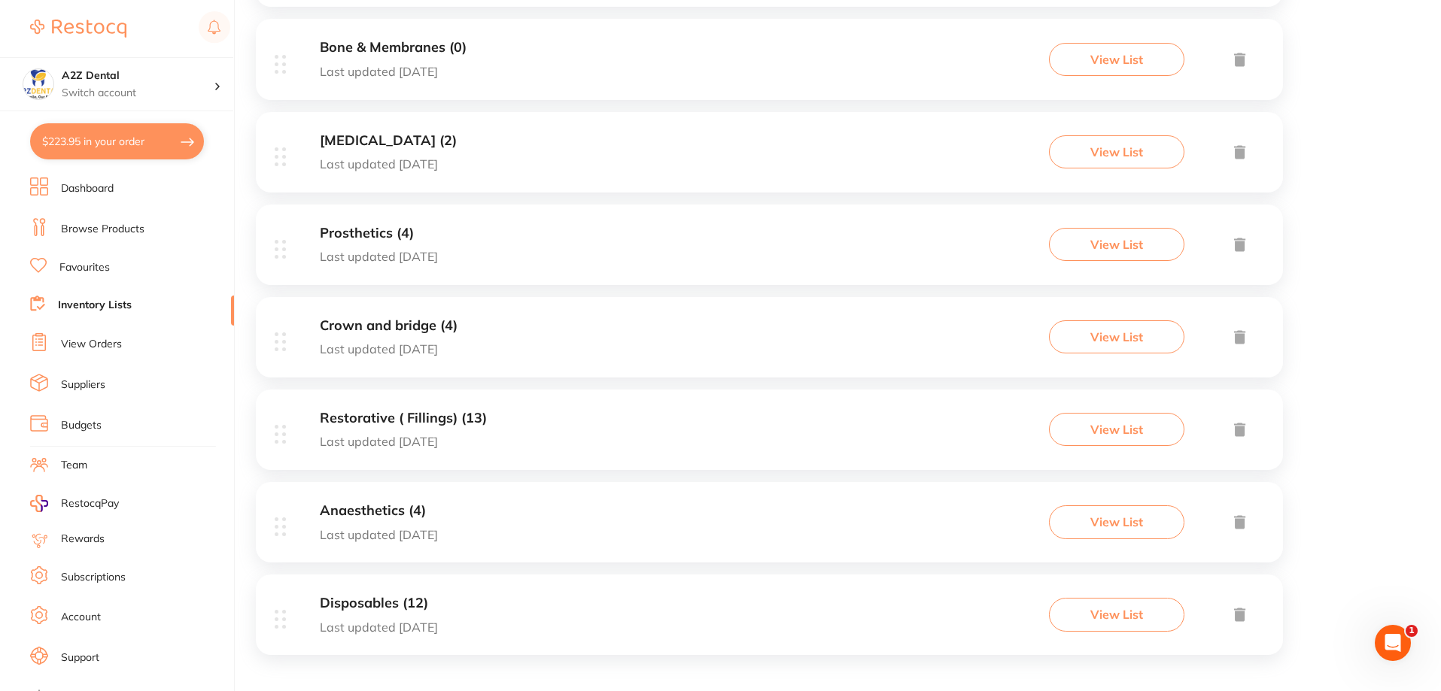
scroll to position [578, 0]
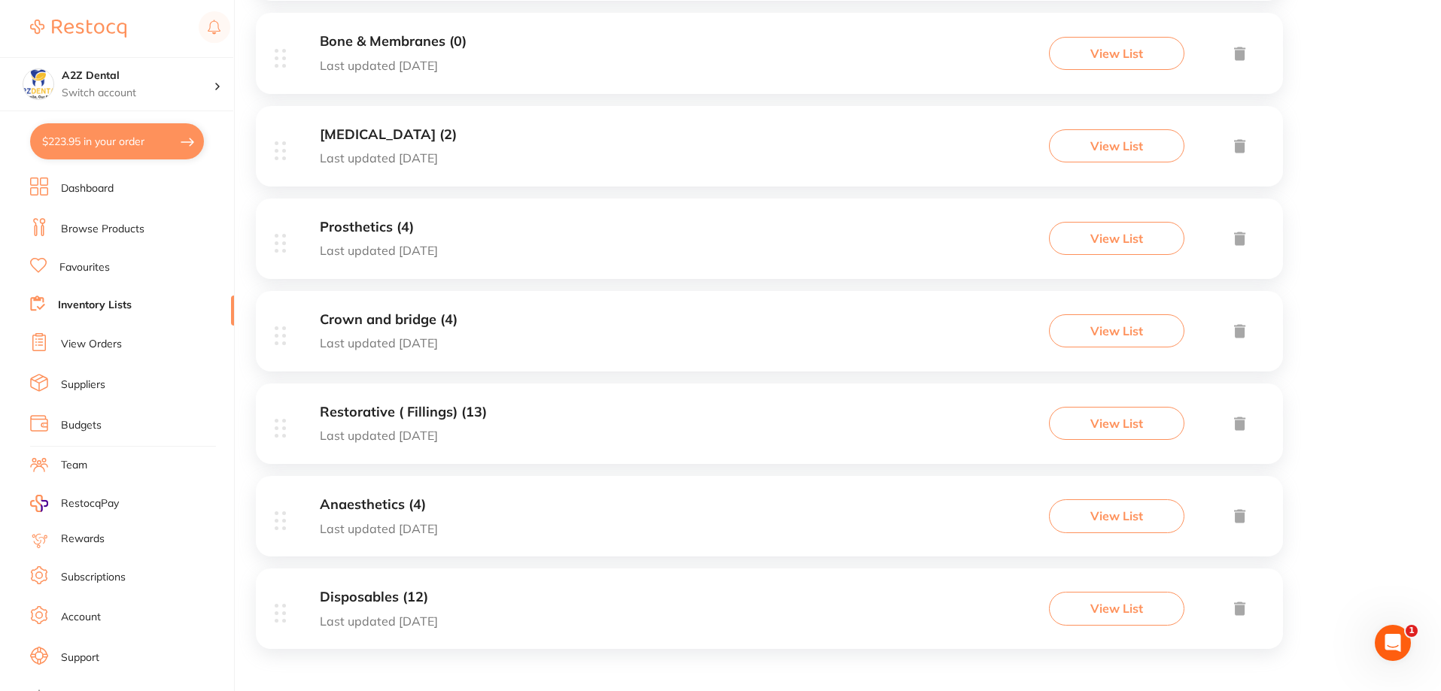
click at [384, 592] on h3 "Disposables (12)" at bounding box center [379, 598] width 118 height 16
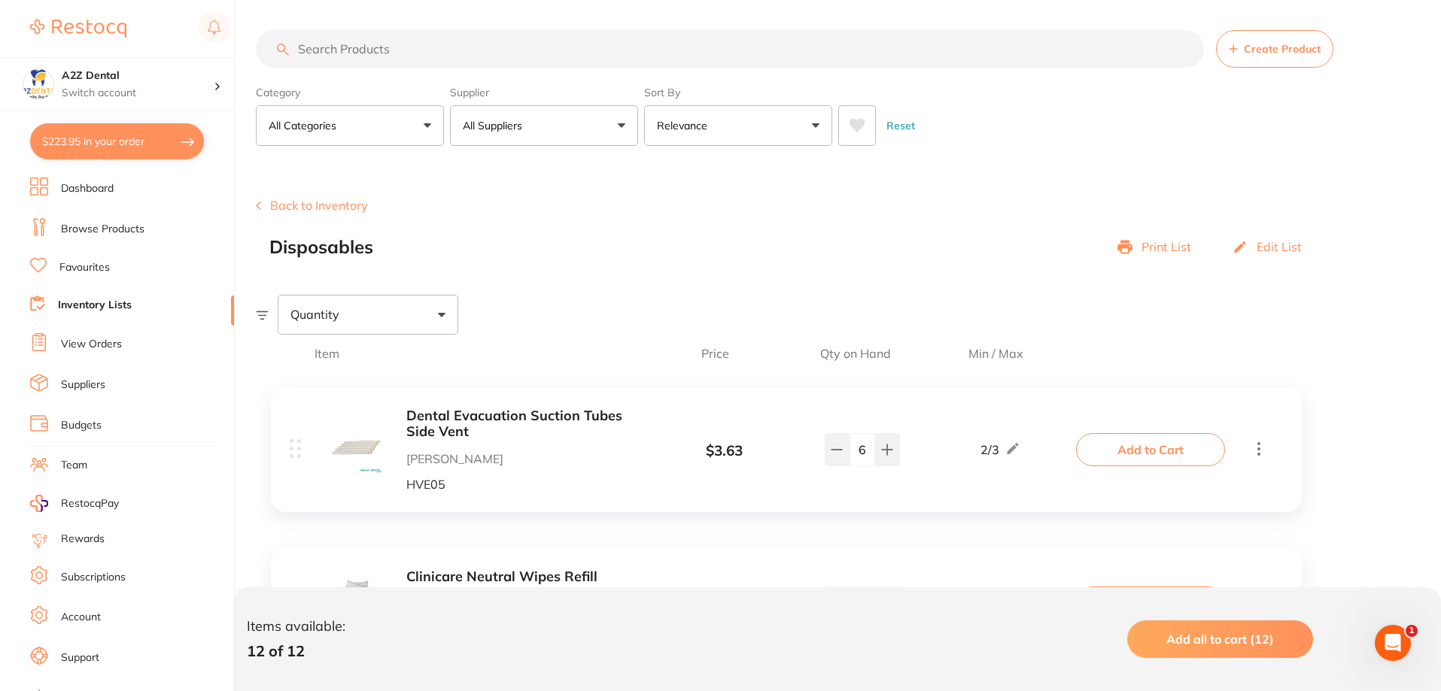
click at [93, 308] on link "Inventory Lists" at bounding box center [95, 305] width 74 height 15
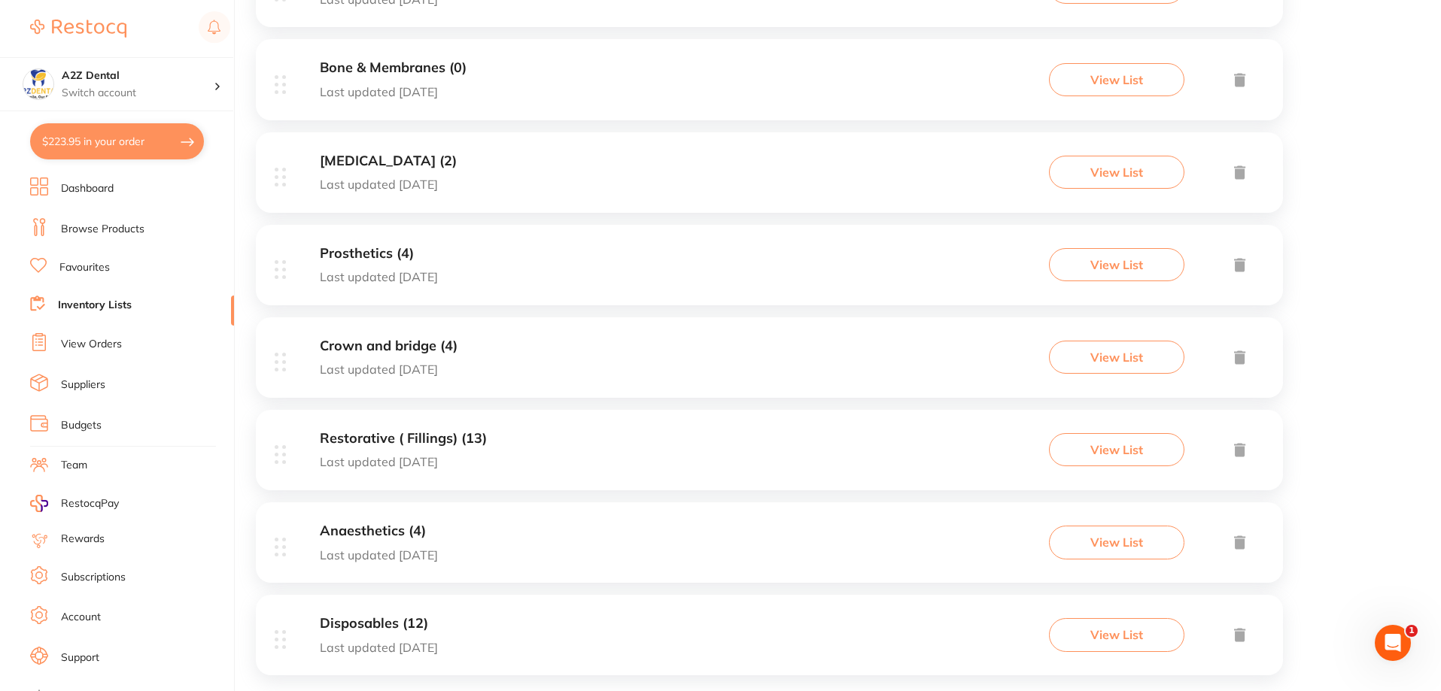
scroll to position [578, 0]
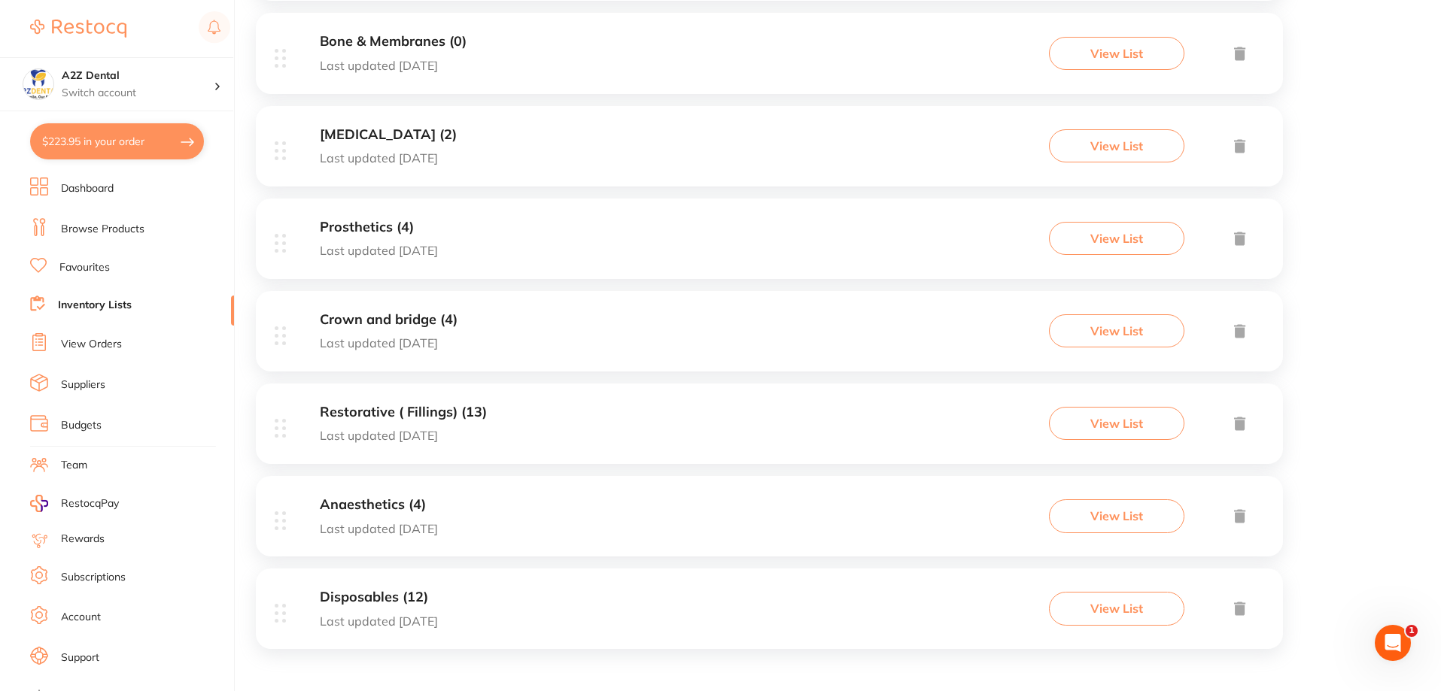
click at [373, 229] on h3 "Prosthetics (4)" at bounding box center [379, 228] width 118 height 16
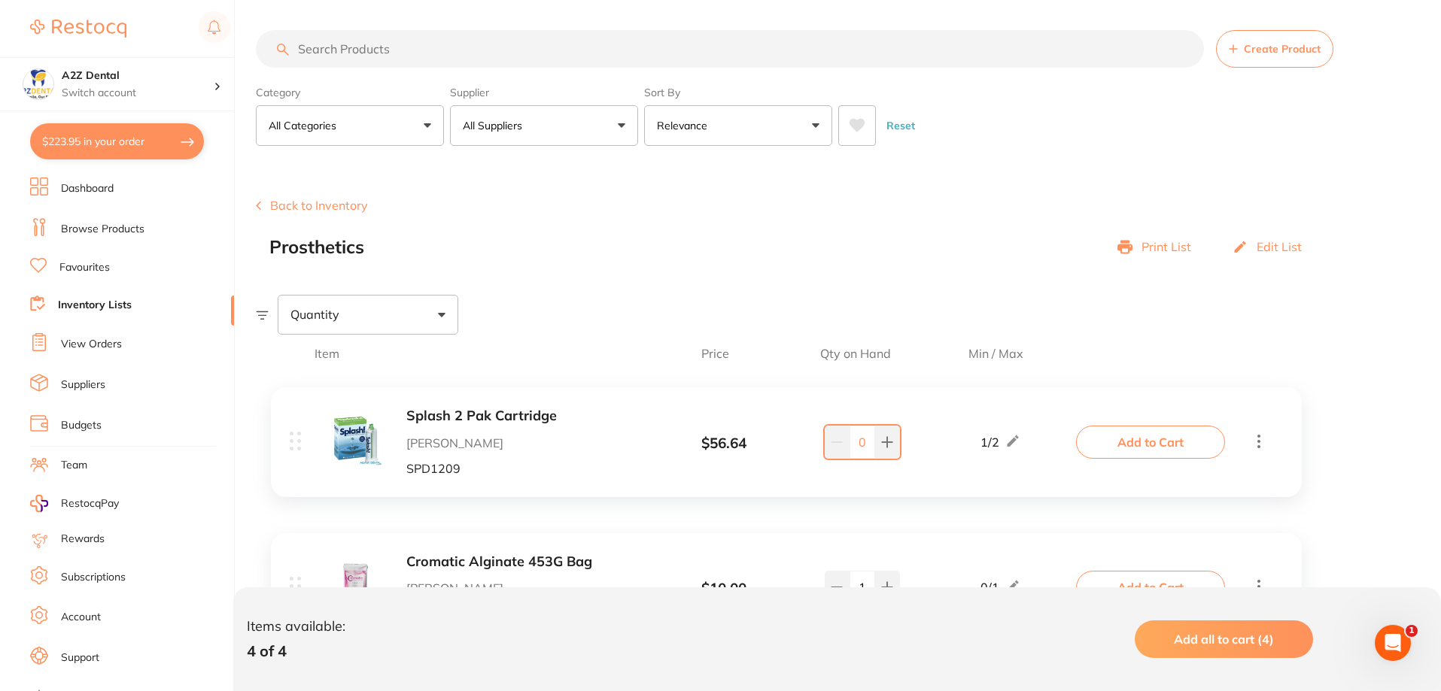
click at [96, 304] on link "Inventory Lists" at bounding box center [95, 305] width 74 height 15
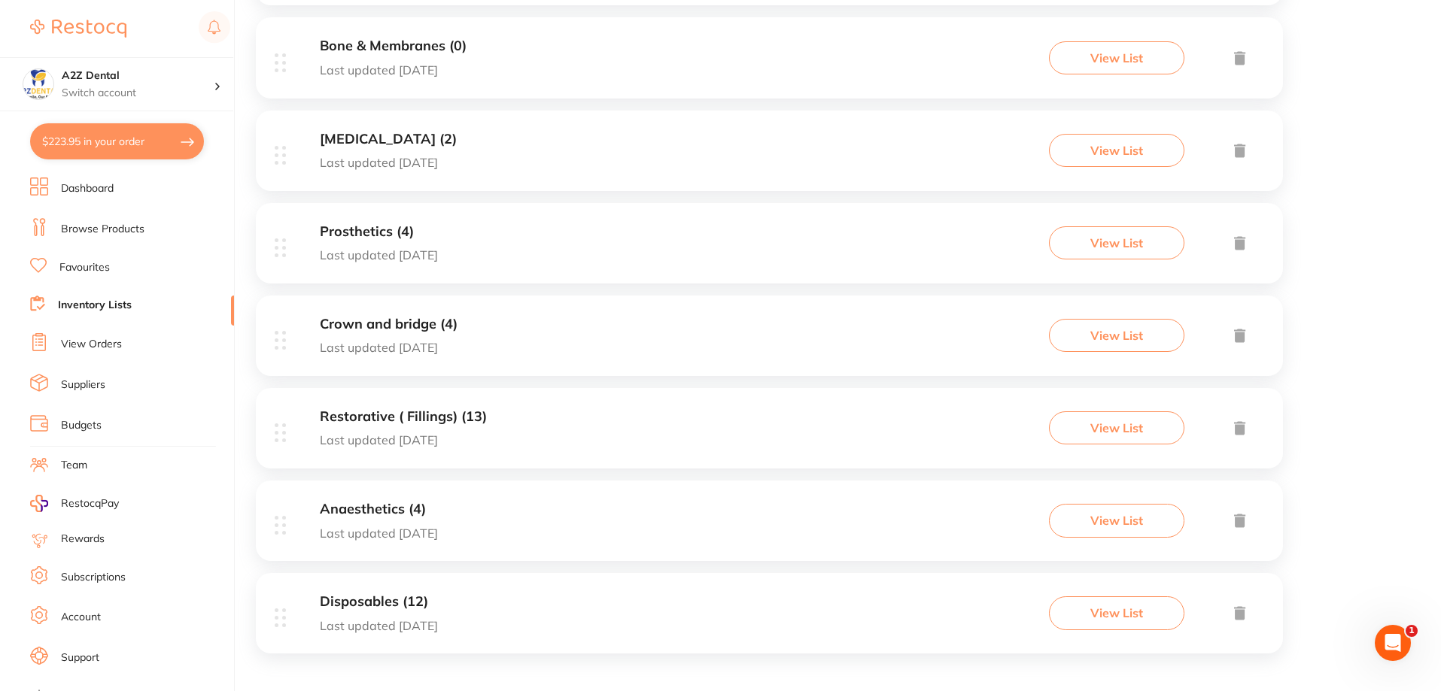
scroll to position [578, 0]
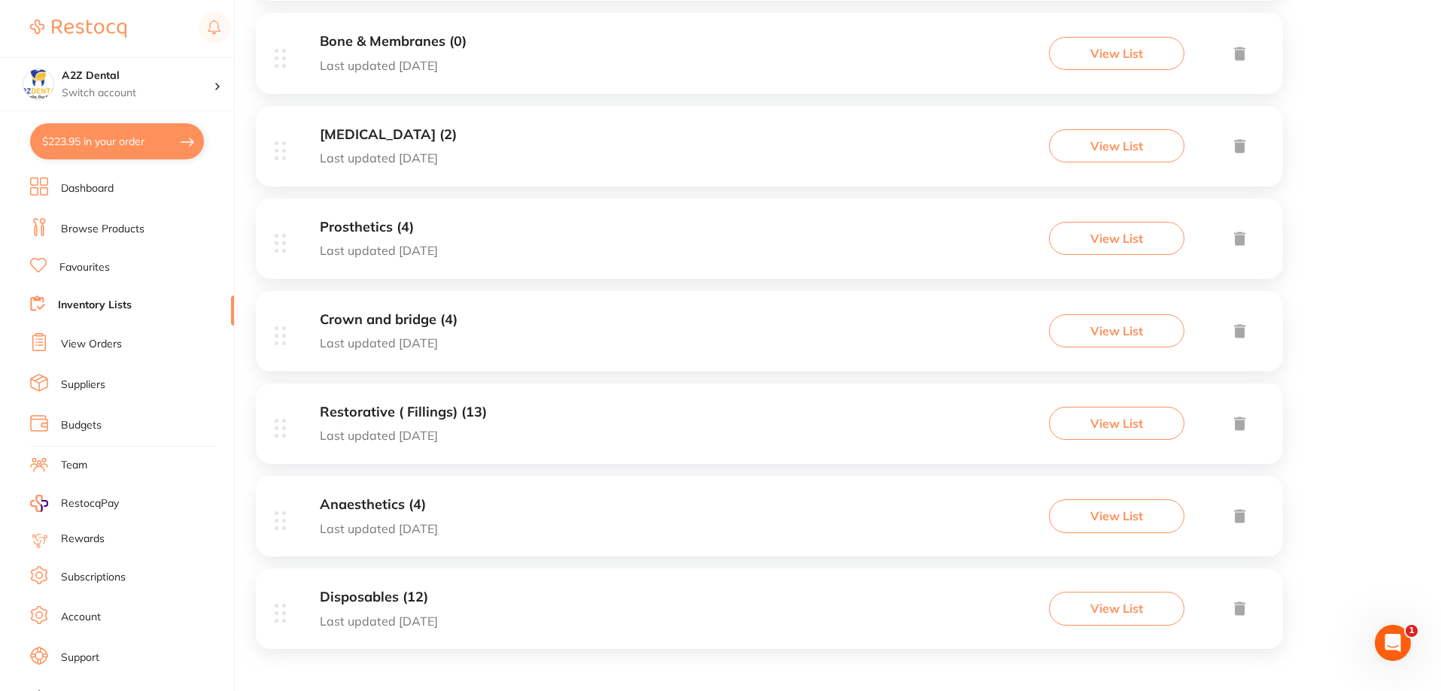
click at [377, 510] on h3 "Anaesthetics (4)" at bounding box center [379, 505] width 118 height 16
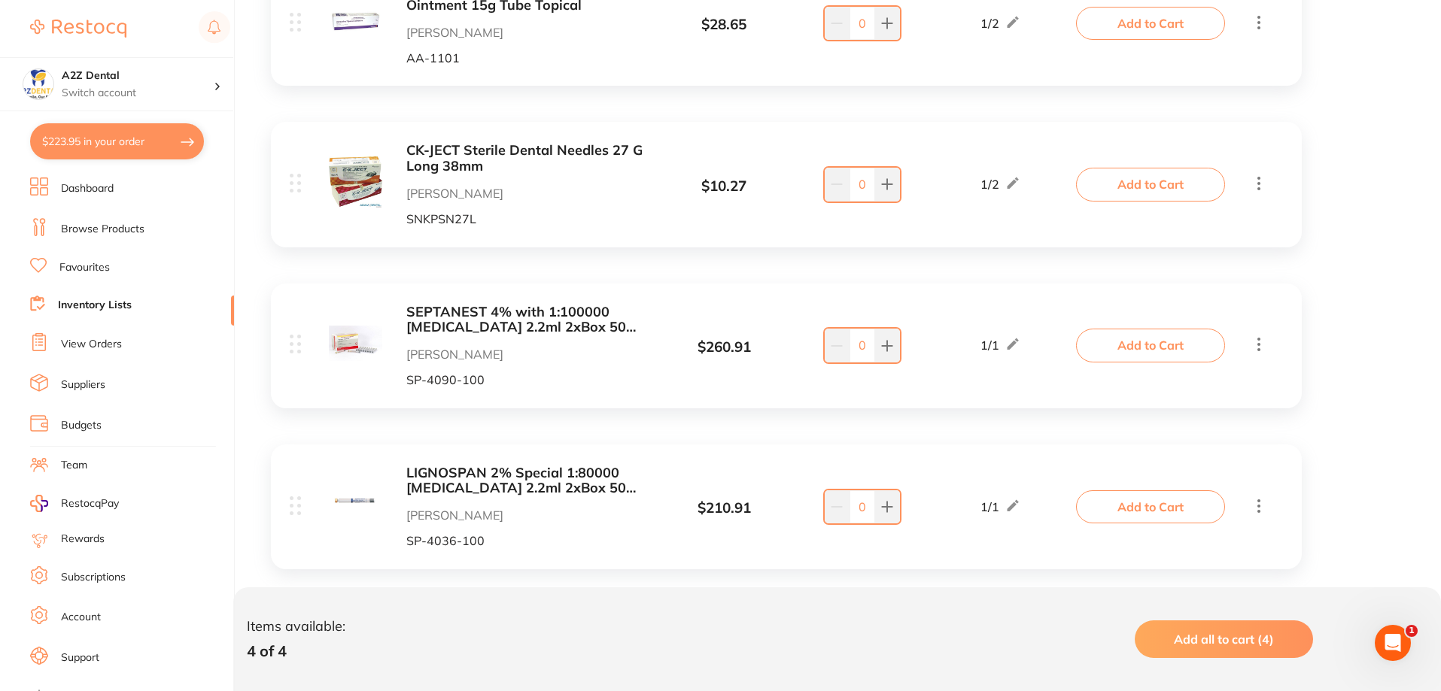
scroll to position [452, 0]
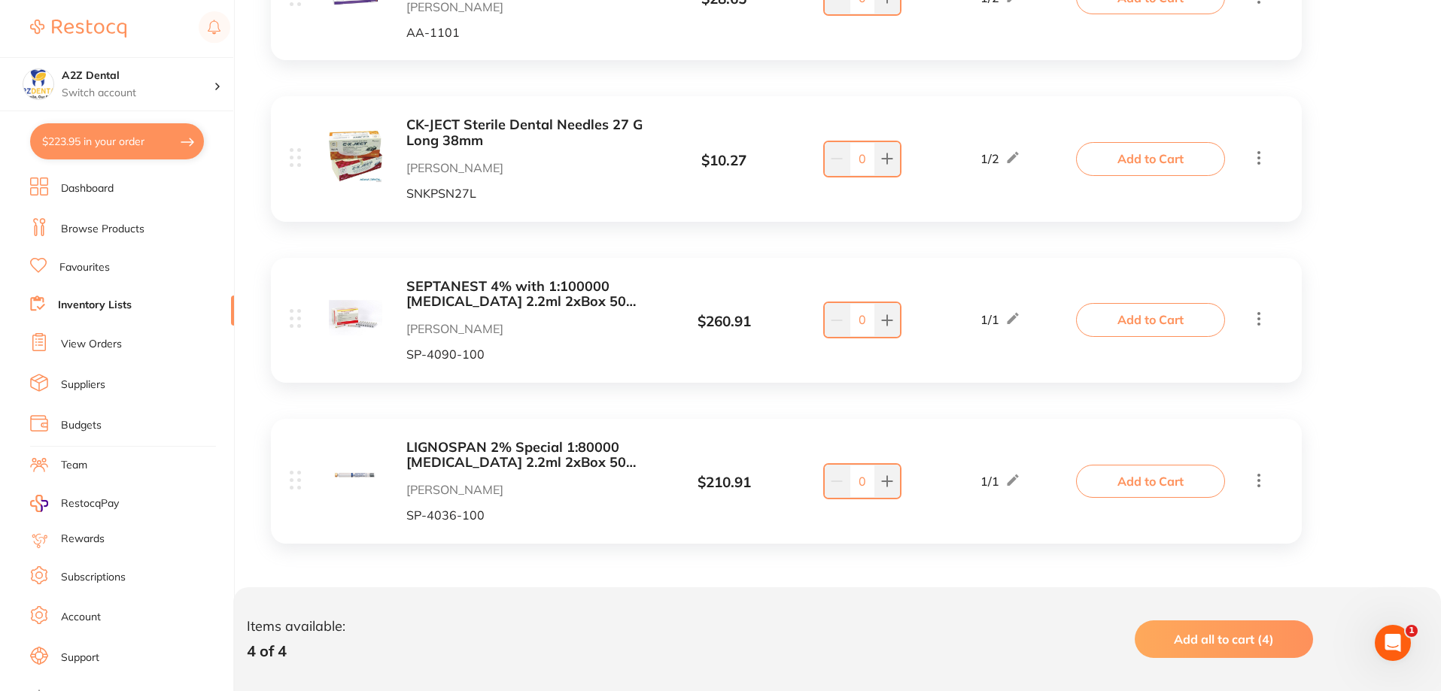
click at [96, 345] on link "View Orders" at bounding box center [91, 344] width 61 height 15
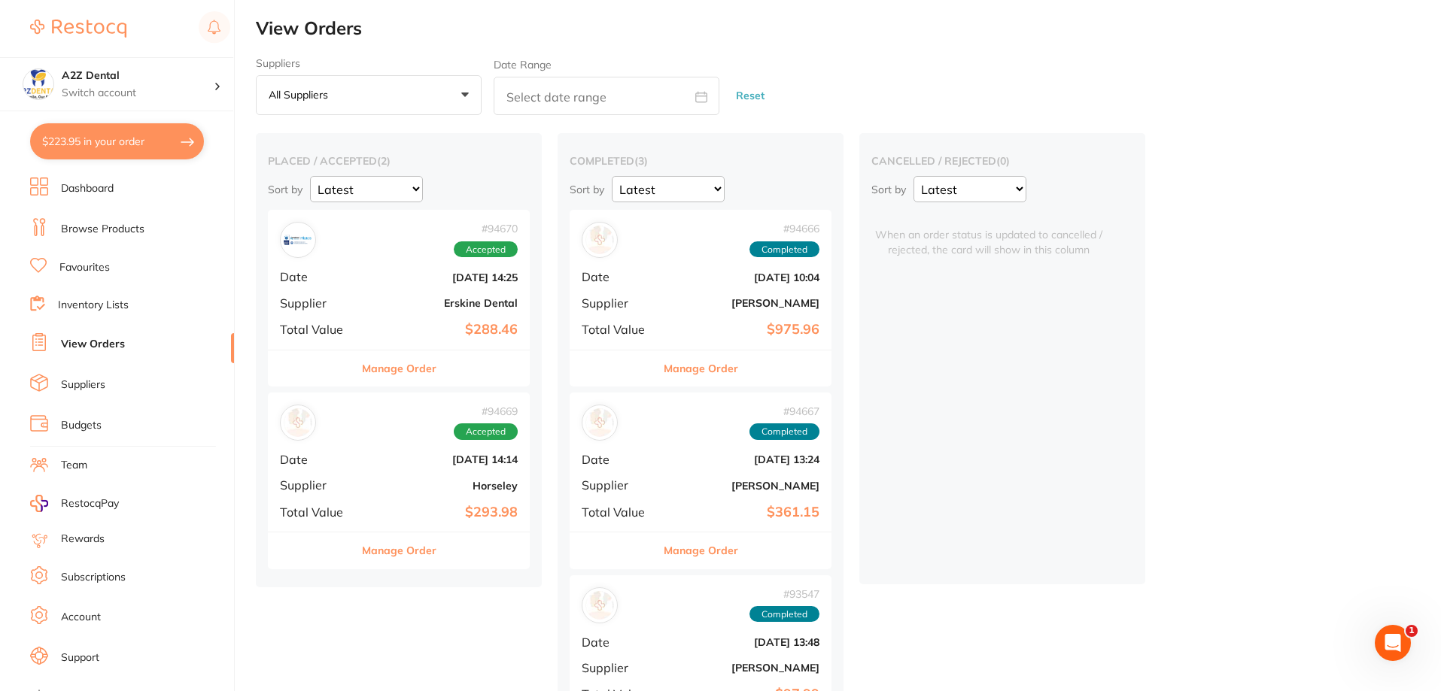
click at [404, 369] on button "Manage Order" at bounding box center [399, 369] width 74 height 36
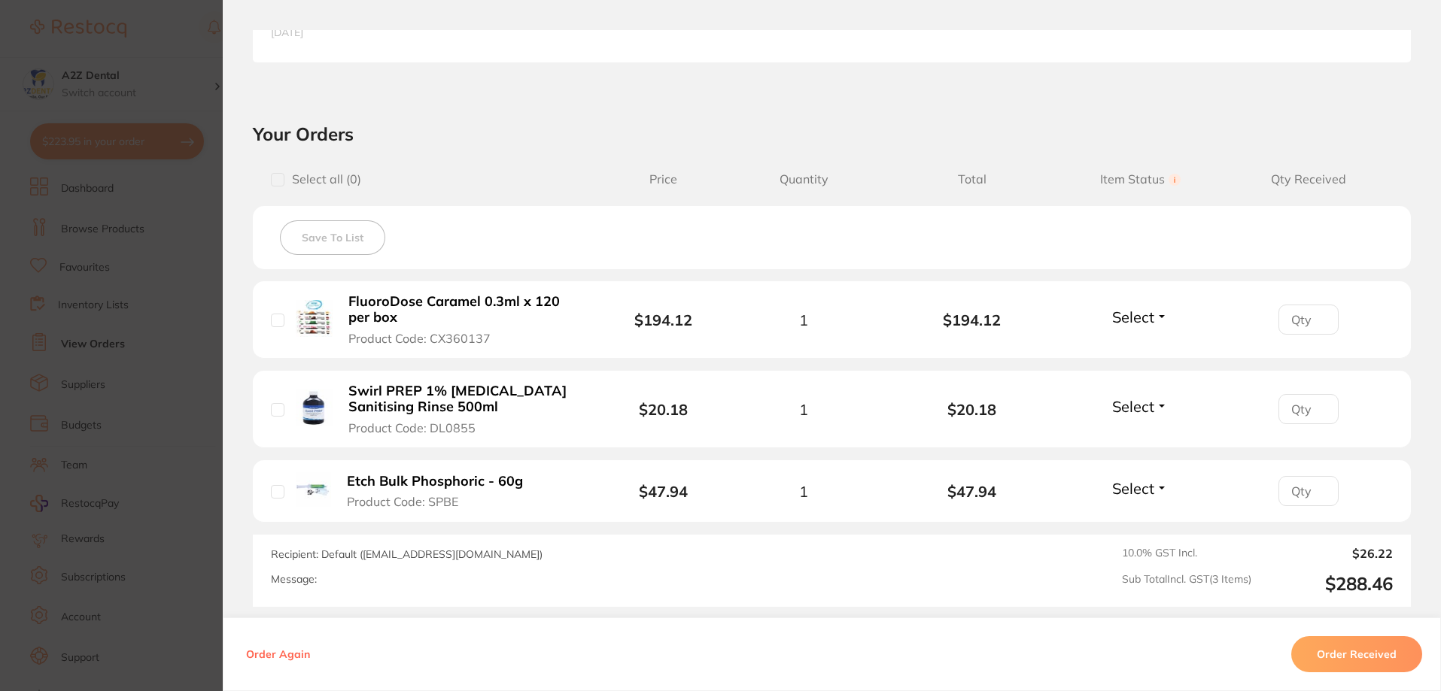
scroll to position [527, 0]
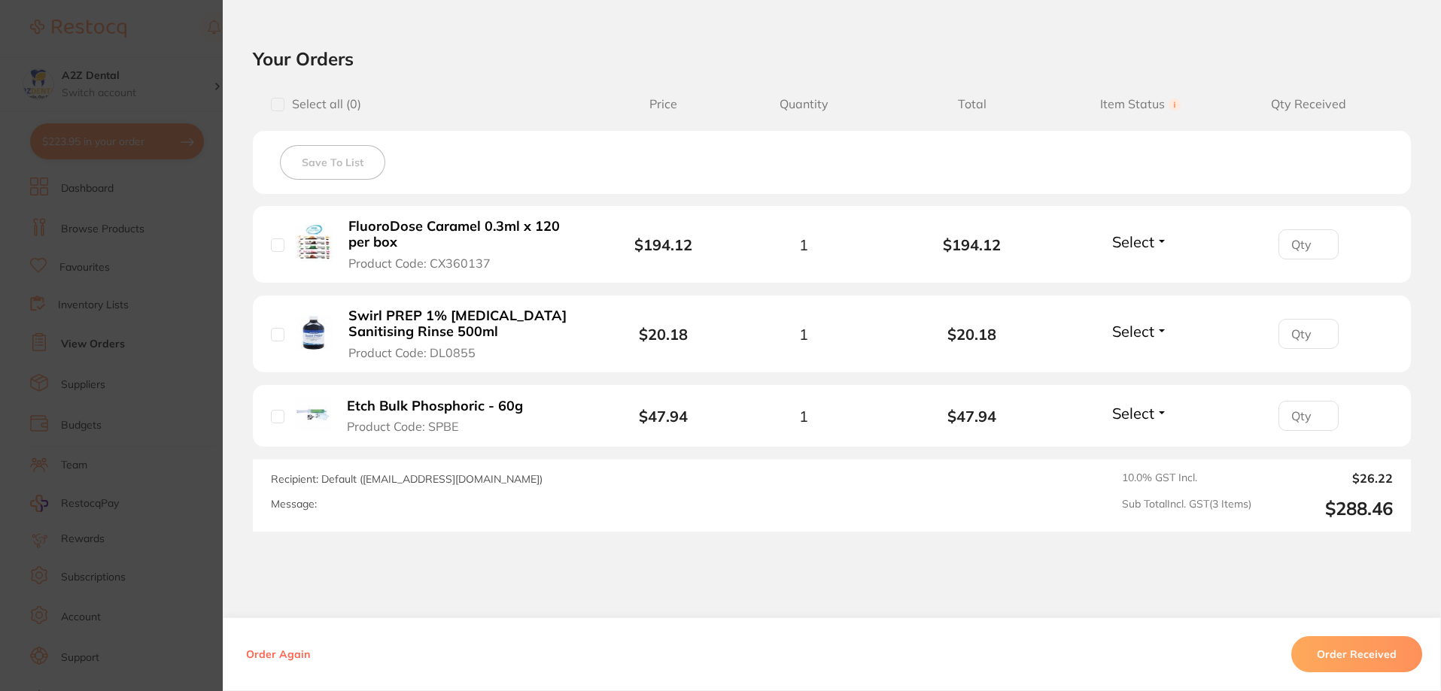
click at [172, 409] on section "Order ID: Restocq- 94670 Order Information Accepted Order Order Date [DATE] 14:…" at bounding box center [720, 345] width 1441 height 691
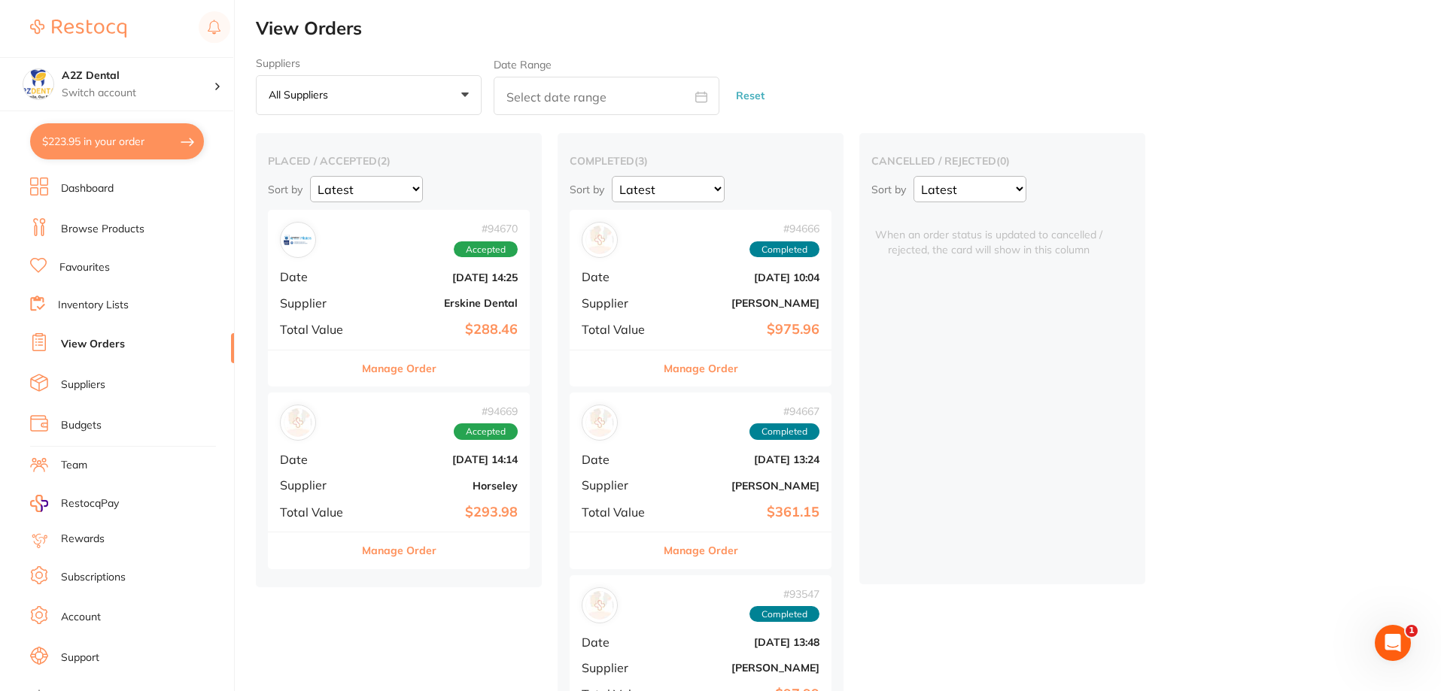
click at [402, 372] on button "Manage Order" at bounding box center [399, 369] width 74 height 36
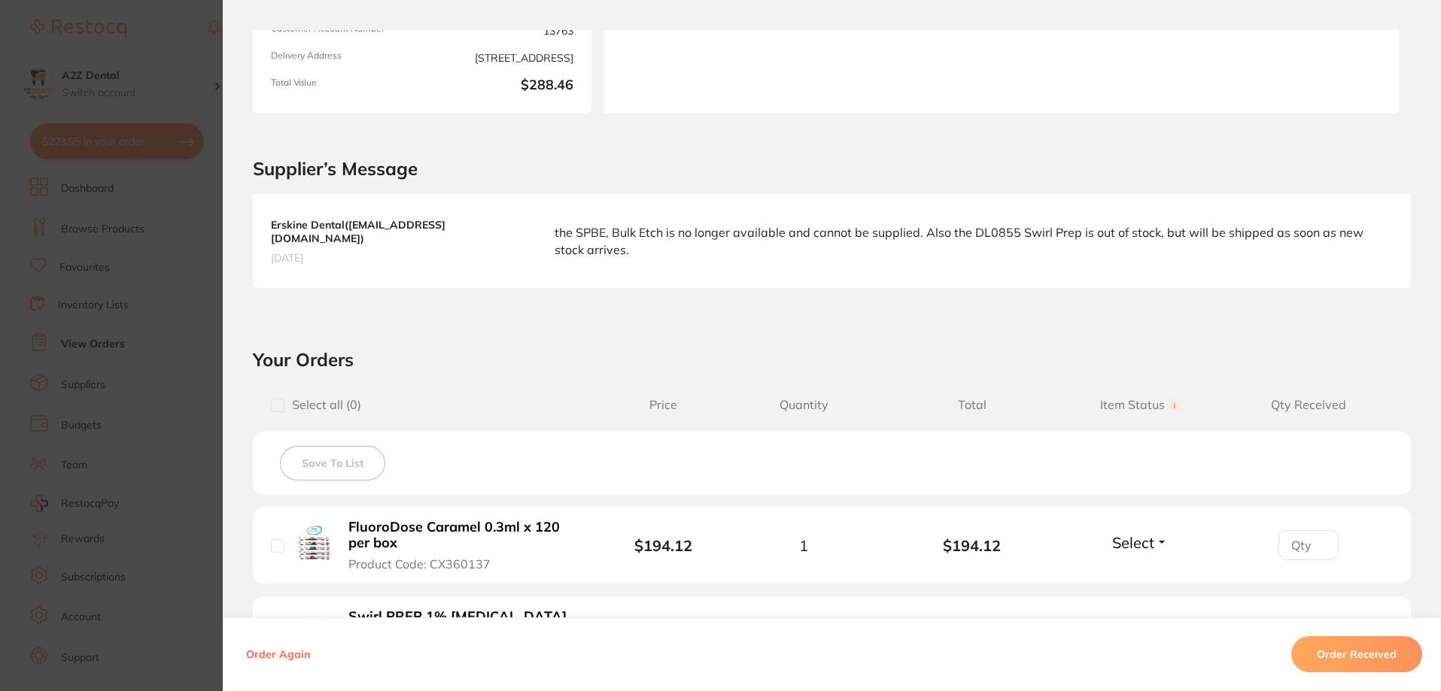
scroll to position [527, 0]
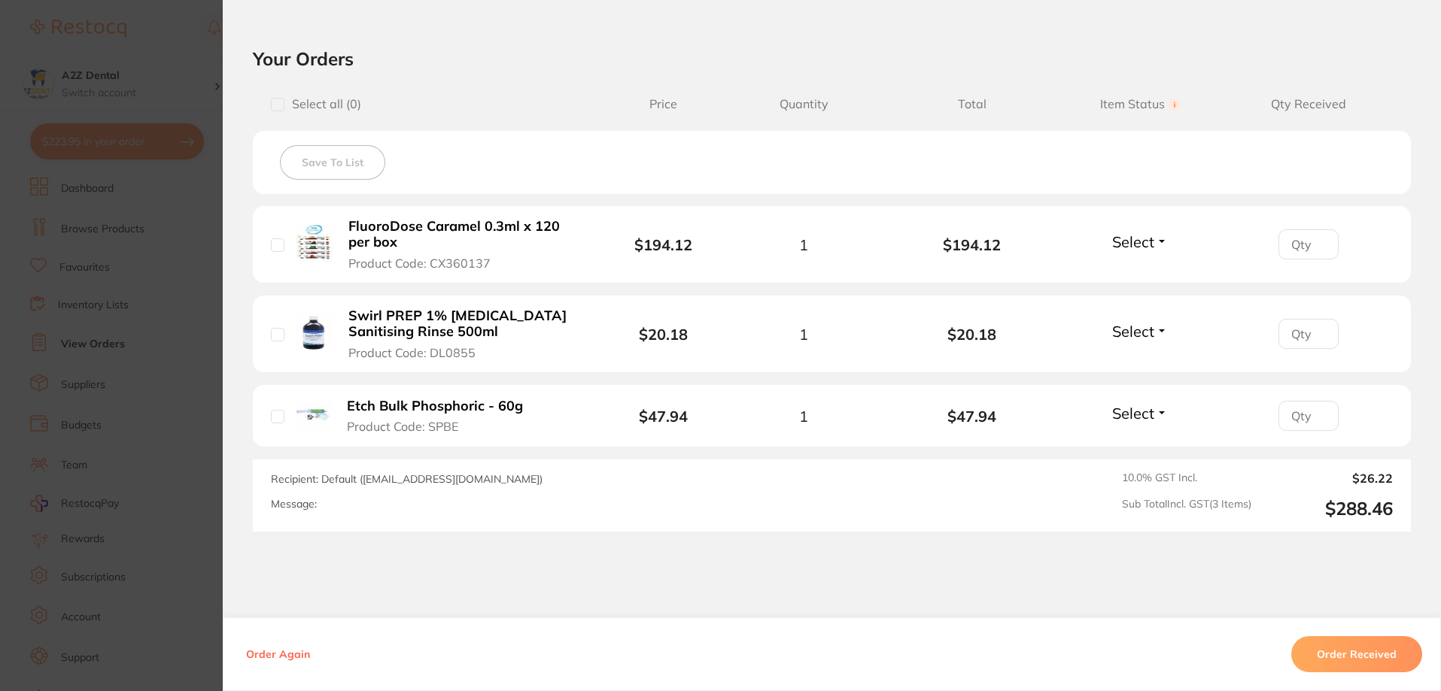
click at [274, 238] on input "checkbox" at bounding box center [278, 245] width 14 height 14
checkbox input "true"
click at [1140, 232] on span "Select" at bounding box center [1133, 241] width 42 height 19
click at [1137, 232] on span "Select" at bounding box center [1133, 241] width 42 height 19
click at [1138, 269] on span "Received" at bounding box center [1140, 274] width 38 height 11
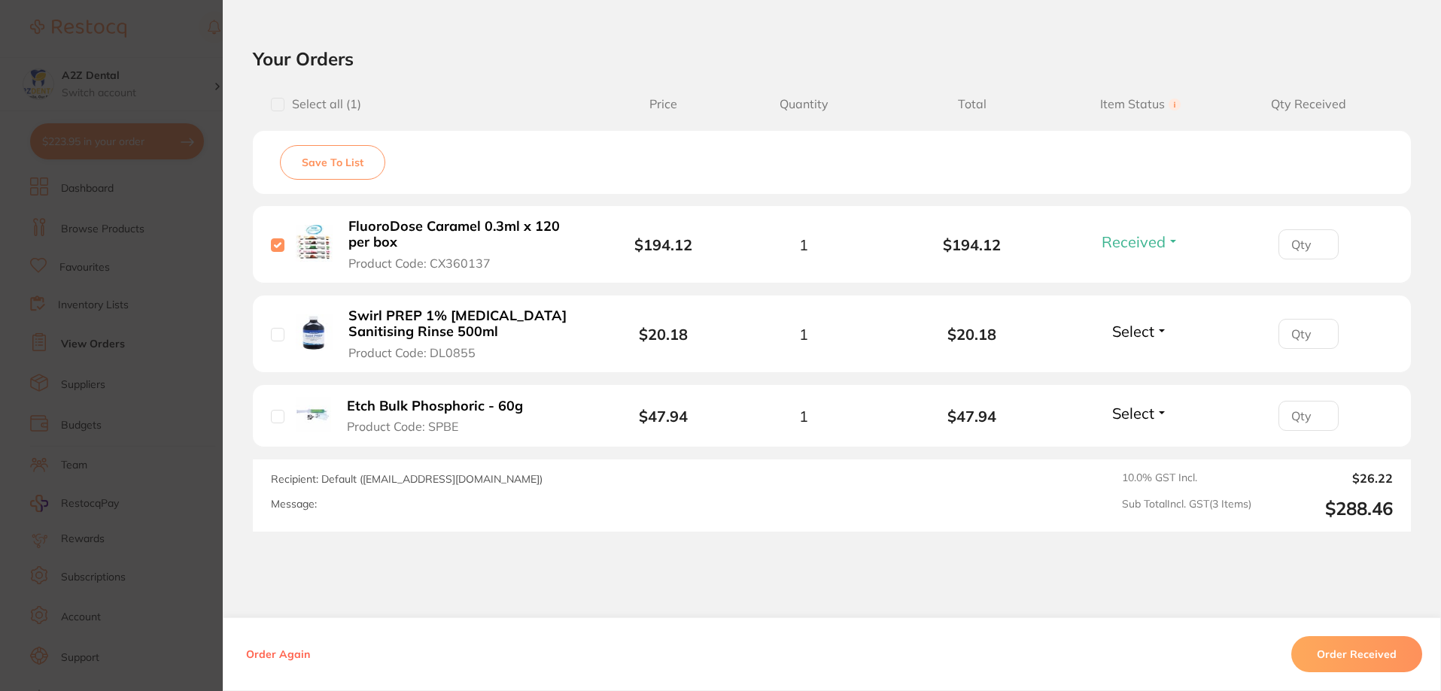
click at [1144, 322] on span "Select" at bounding box center [1133, 331] width 42 height 19
click at [1147, 381] on span "Back Order" at bounding box center [1140, 386] width 46 height 11
click at [1146, 404] on span "Select" at bounding box center [1133, 413] width 42 height 19
click at [1139, 463] on span "Back Order" at bounding box center [1140, 468] width 46 height 11
click at [1347, 654] on button "Order Received" at bounding box center [1356, 654] width 131 height 36
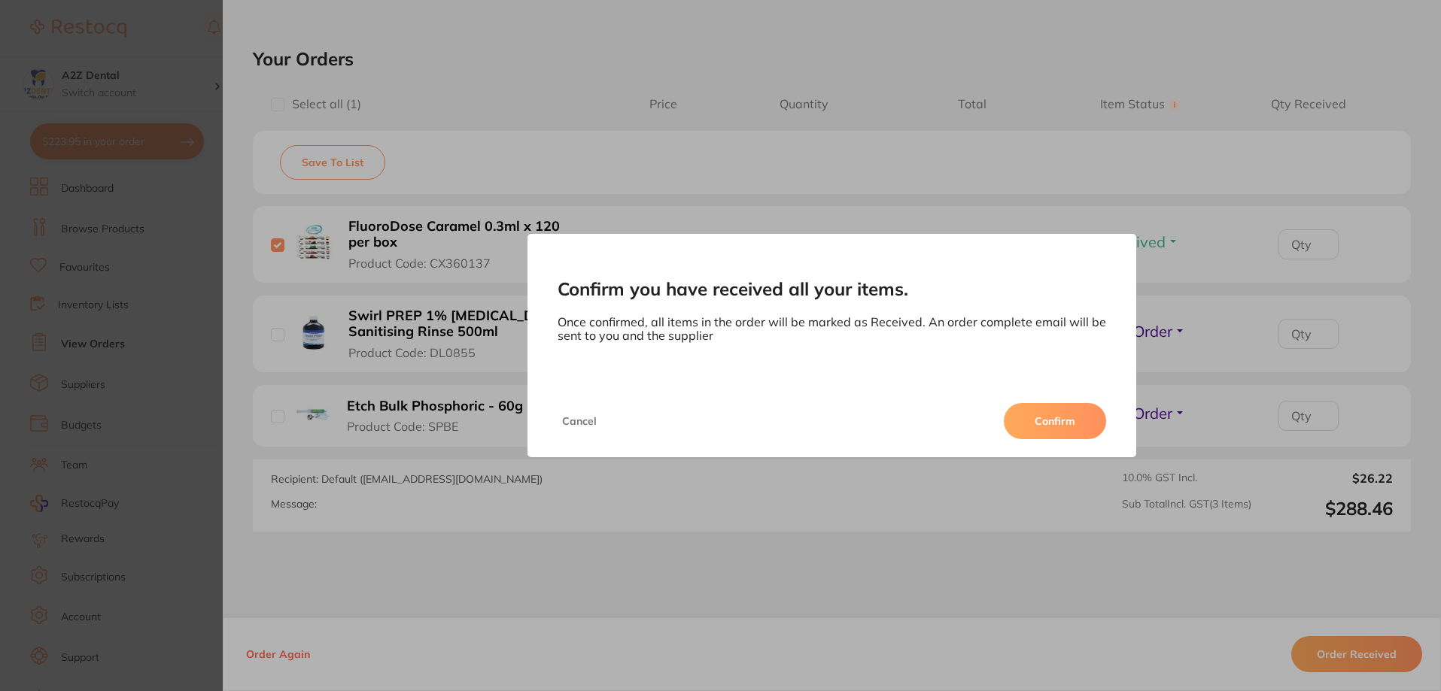
click at [1044, 411] on button "Confirm" at bounding box center [1054, 421] width 102 height 36
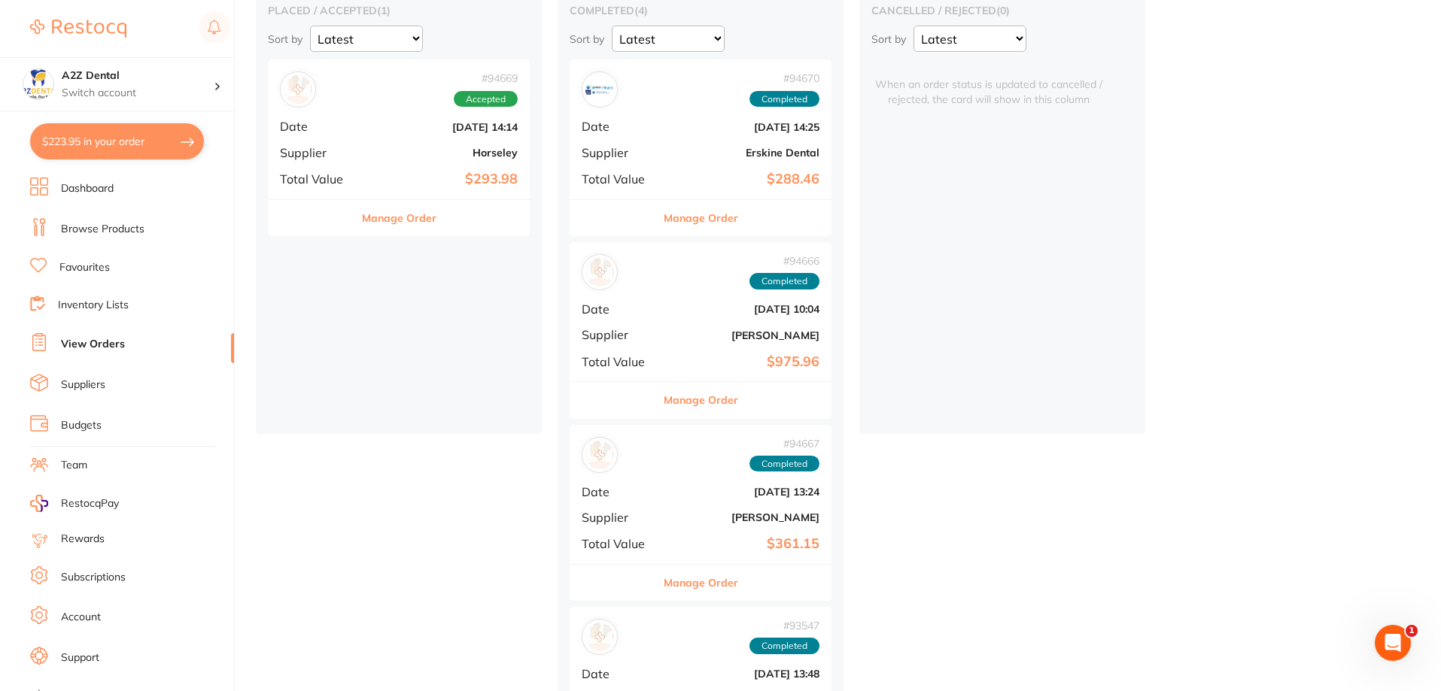
scroll to position [265, 0]
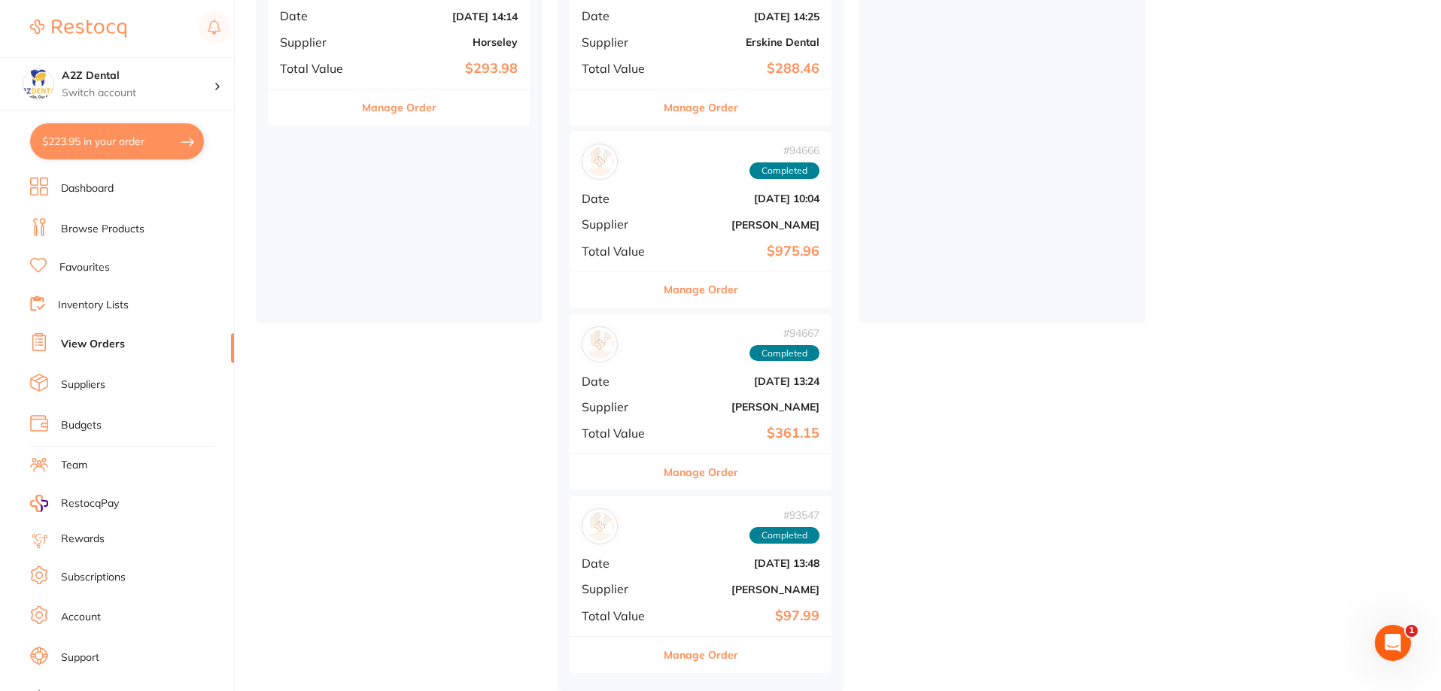
click at [100, 301] on link "Inventory Lists" at bounding box center [93, 305] width 71 height 15
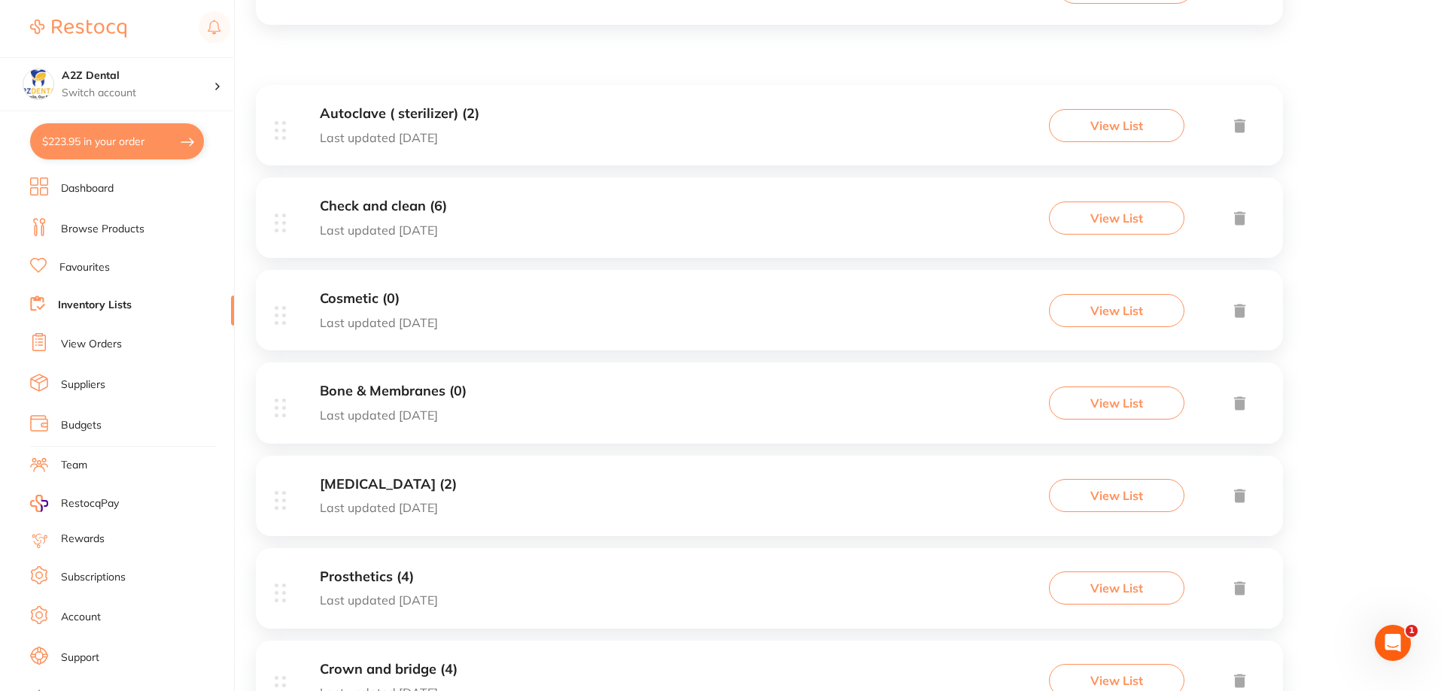
scroll to position [202, 0]
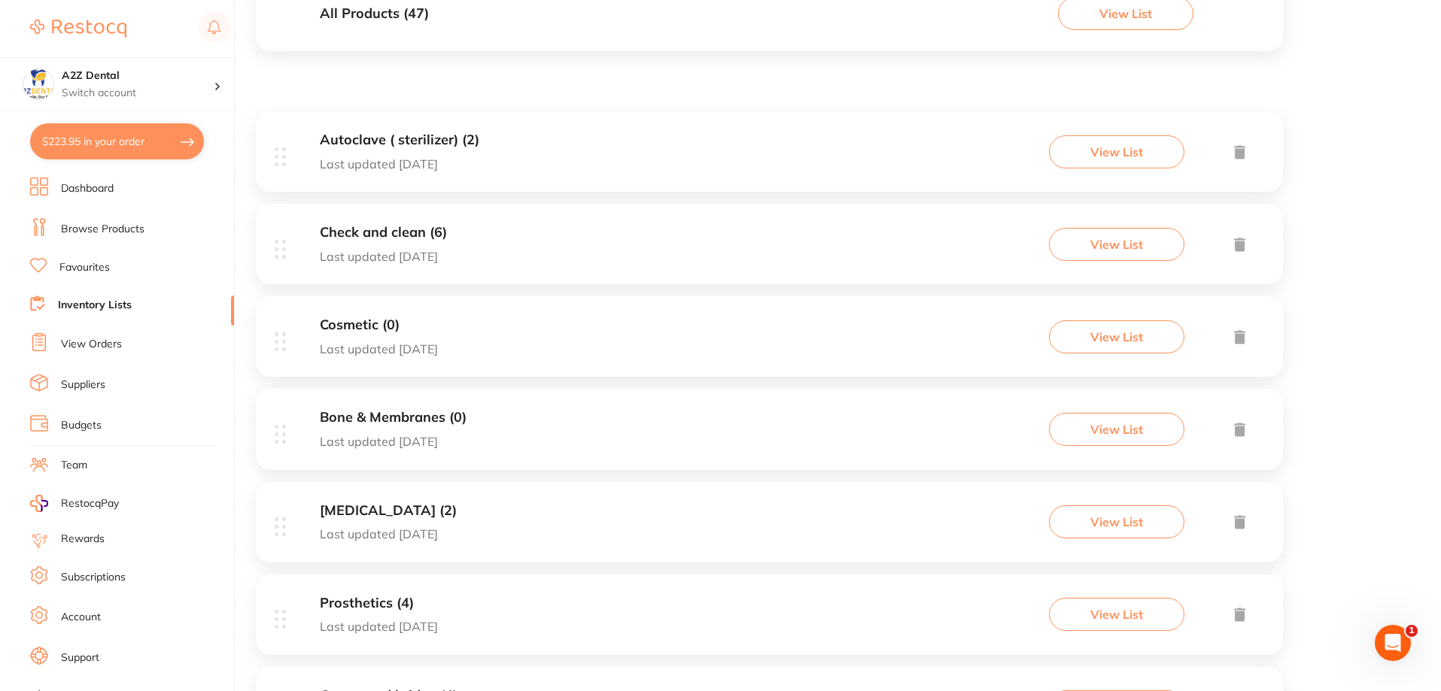
click at [391, 231] on h3 "Check and clean (6)" at bounding box center [383, 233] width 127 height 16
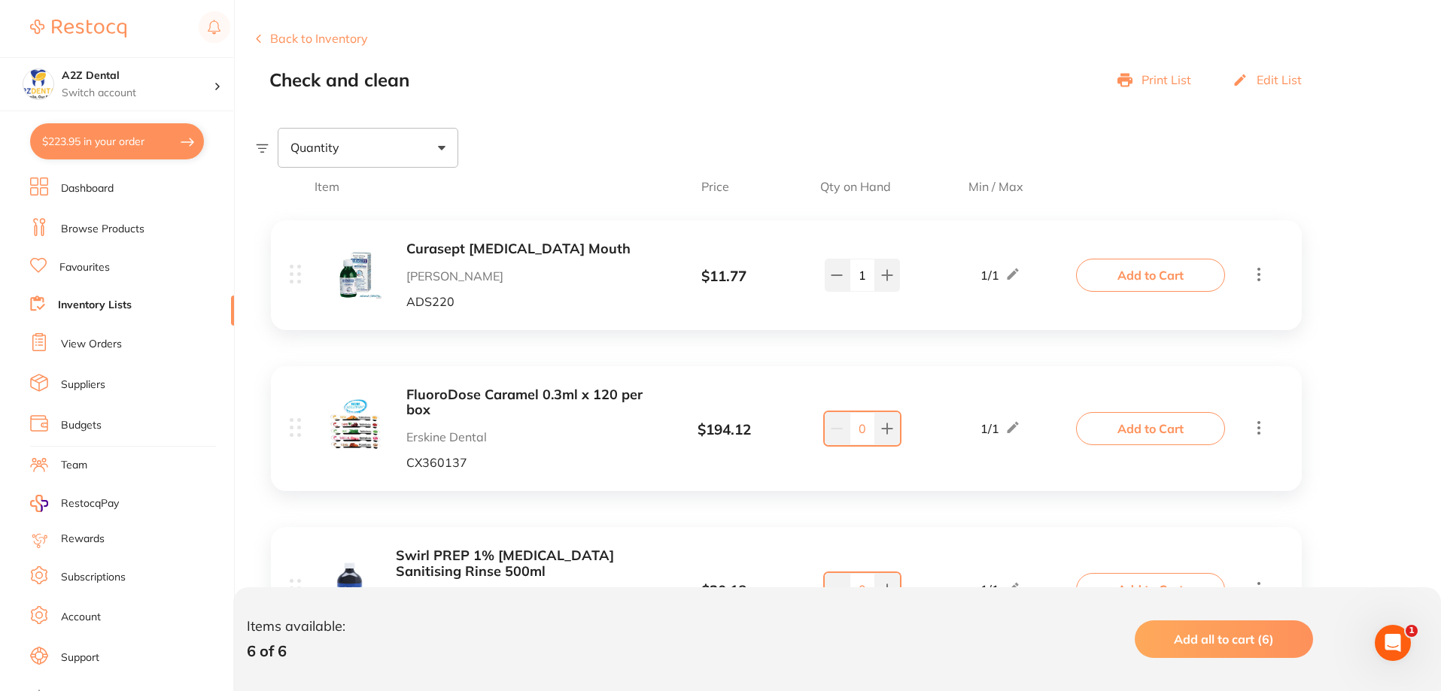
scroll to position [150, 0]
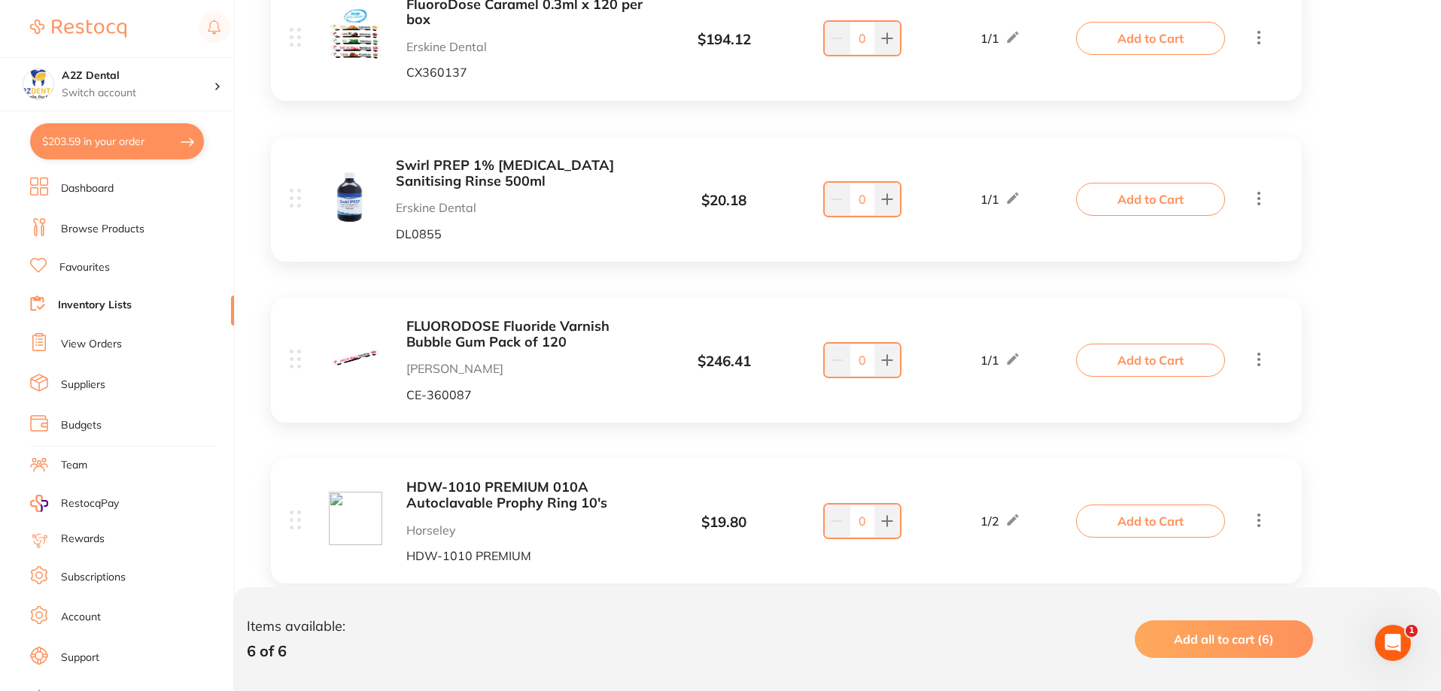
scroll to position [602, 0]
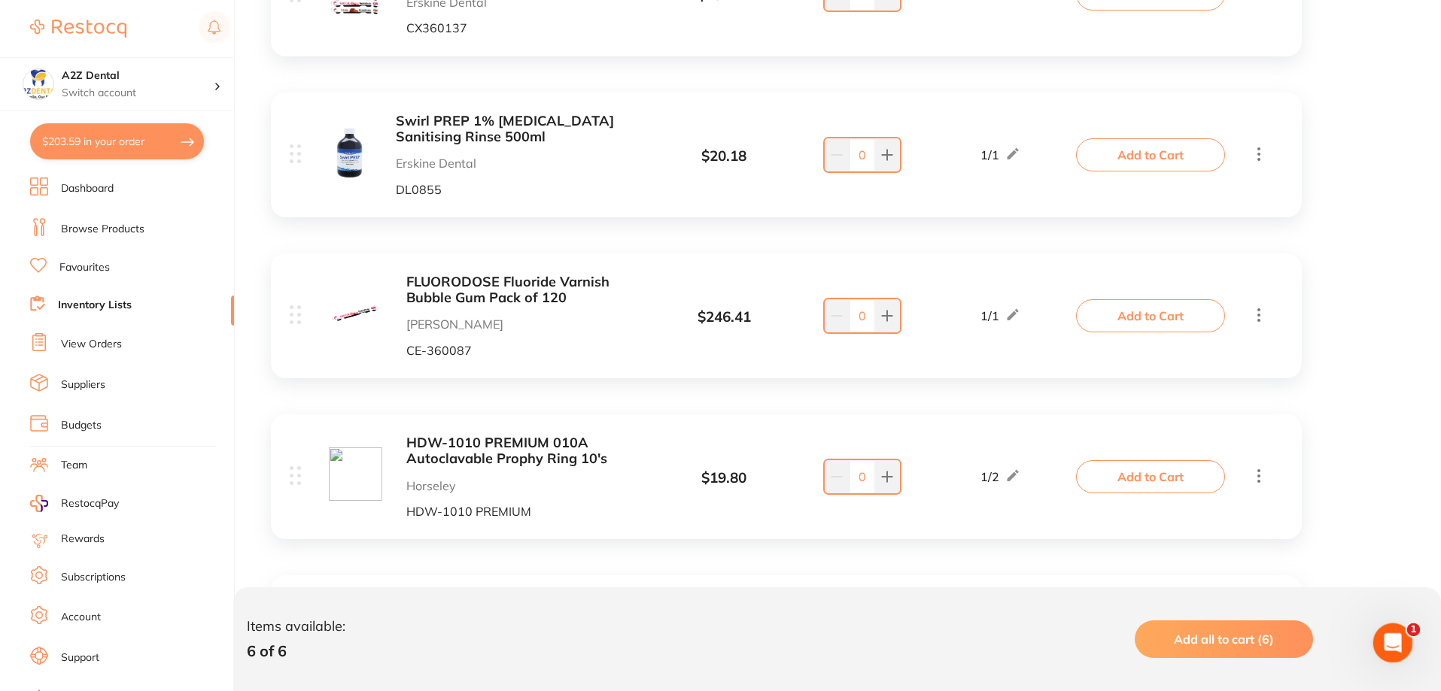
click at [1379, 632] on div "Open Intercom Messenger" at bounding box center [1390, 641] width 50 height 50
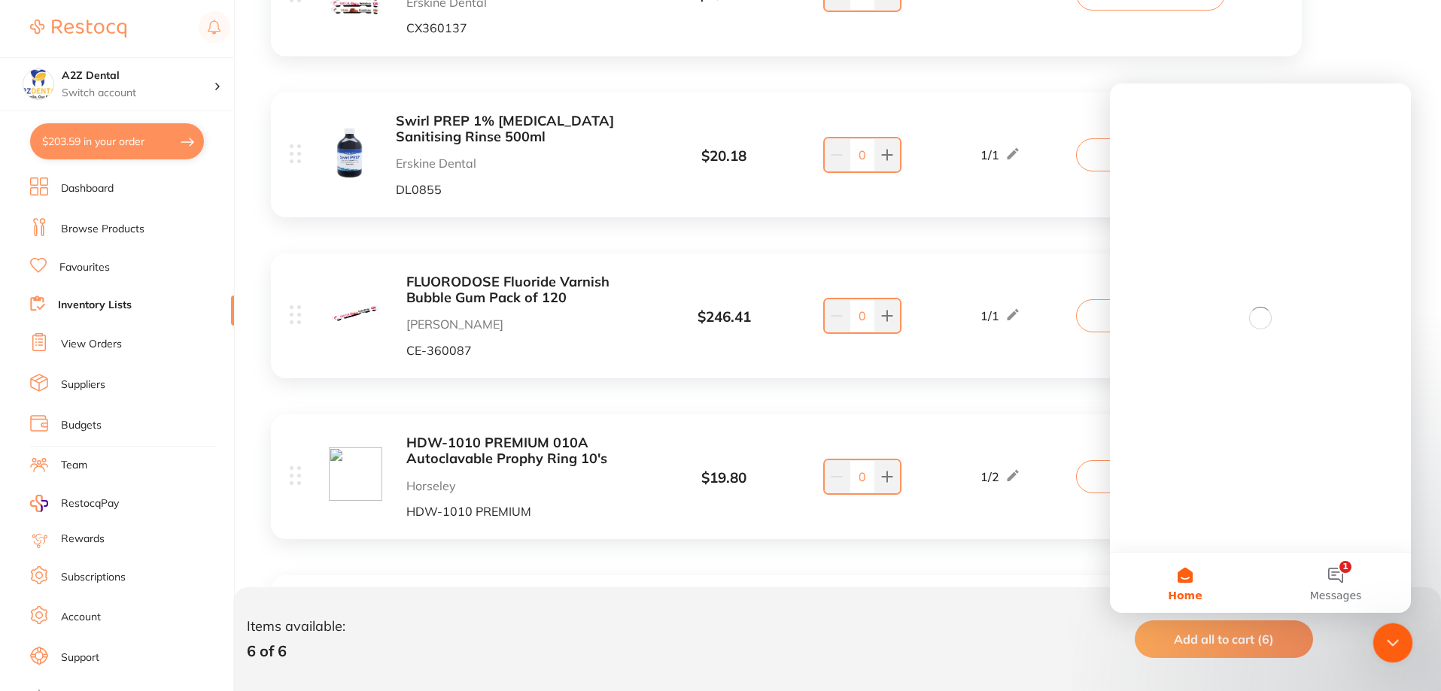
scroll to position [0, 0]
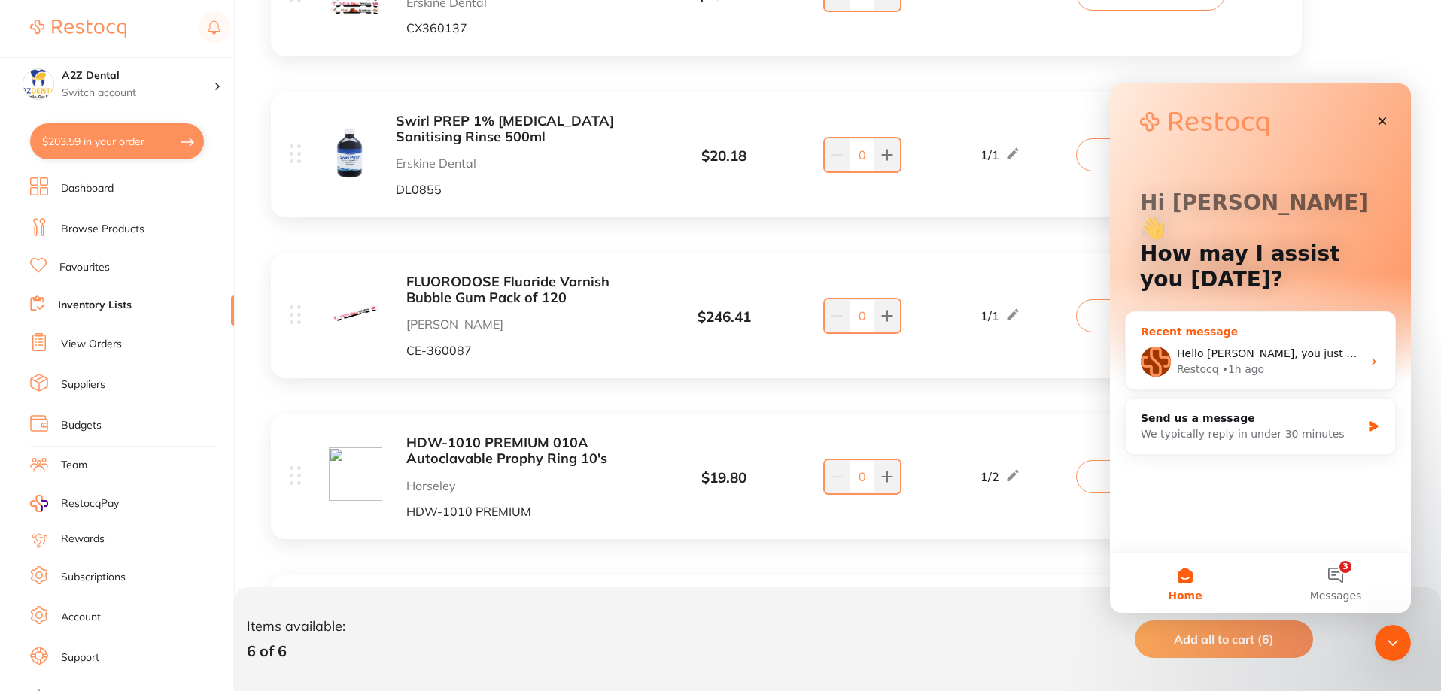
click at [1201, 362] on div "Restocq" at bounding box center [1197, 370] width 42 height 16
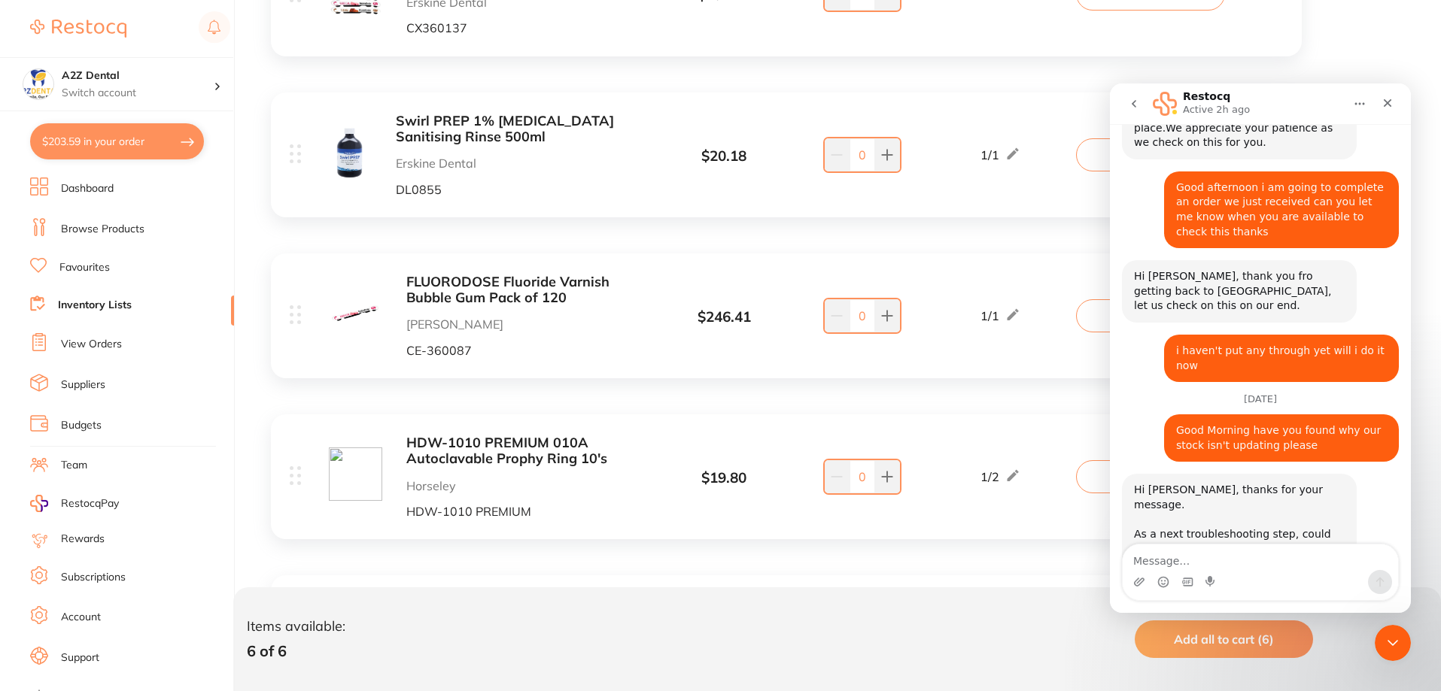
scroll to position [2182, 0]
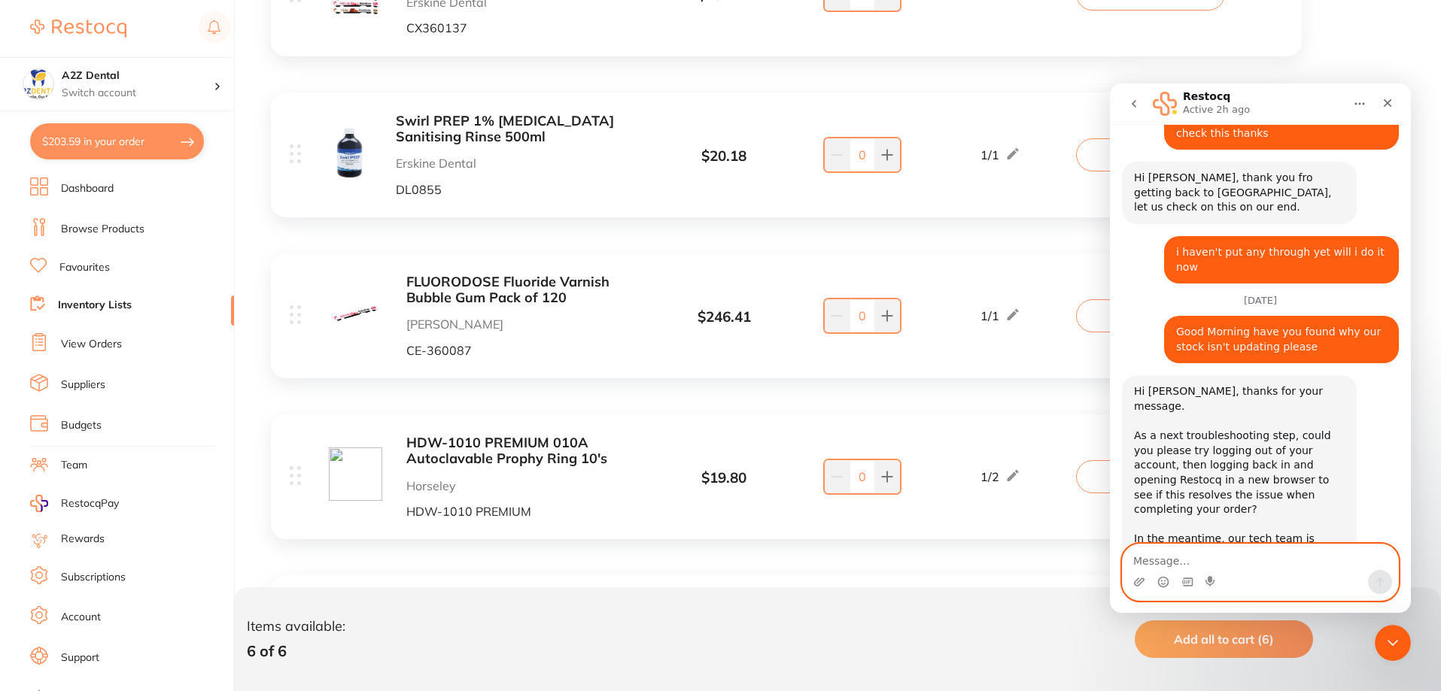
click at [1183, 569] on textarea "Message…" at bounding box center [1259, 558] width 275 height 26
type textarea "O"
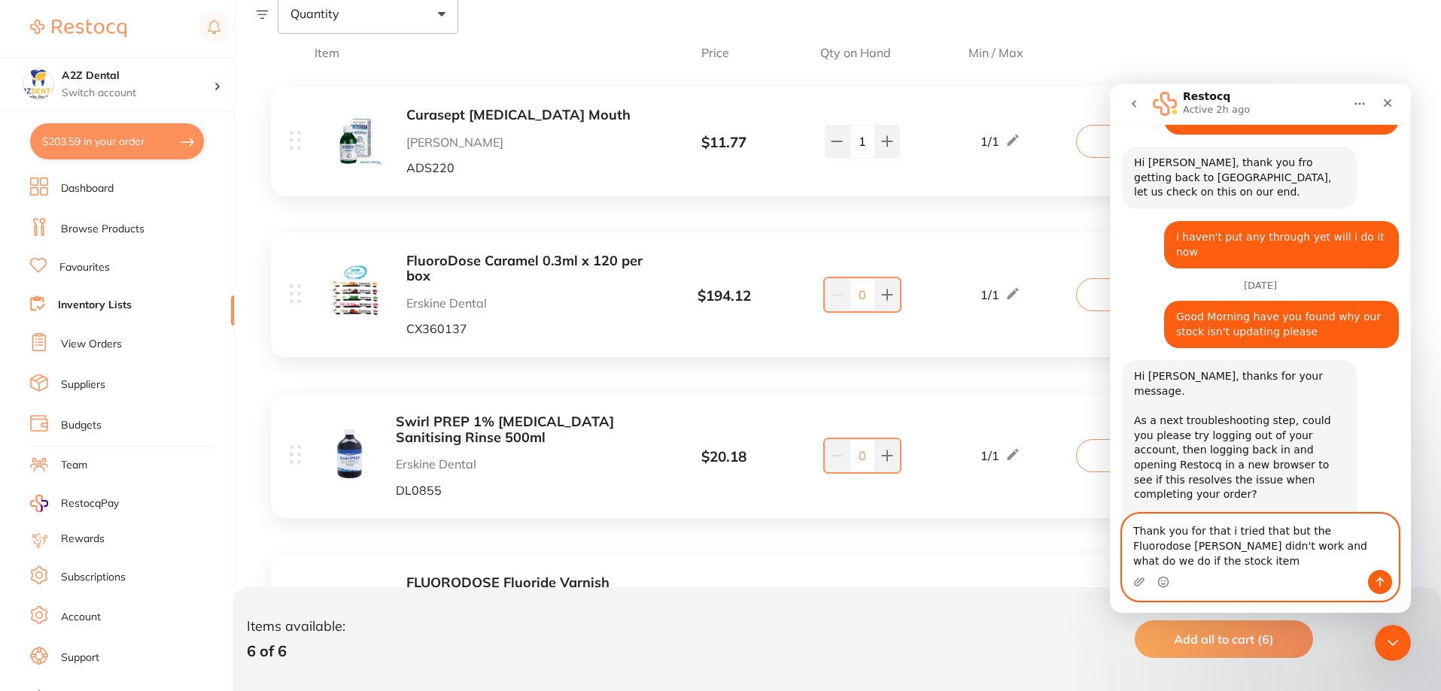
scroll to position [2212, 0]
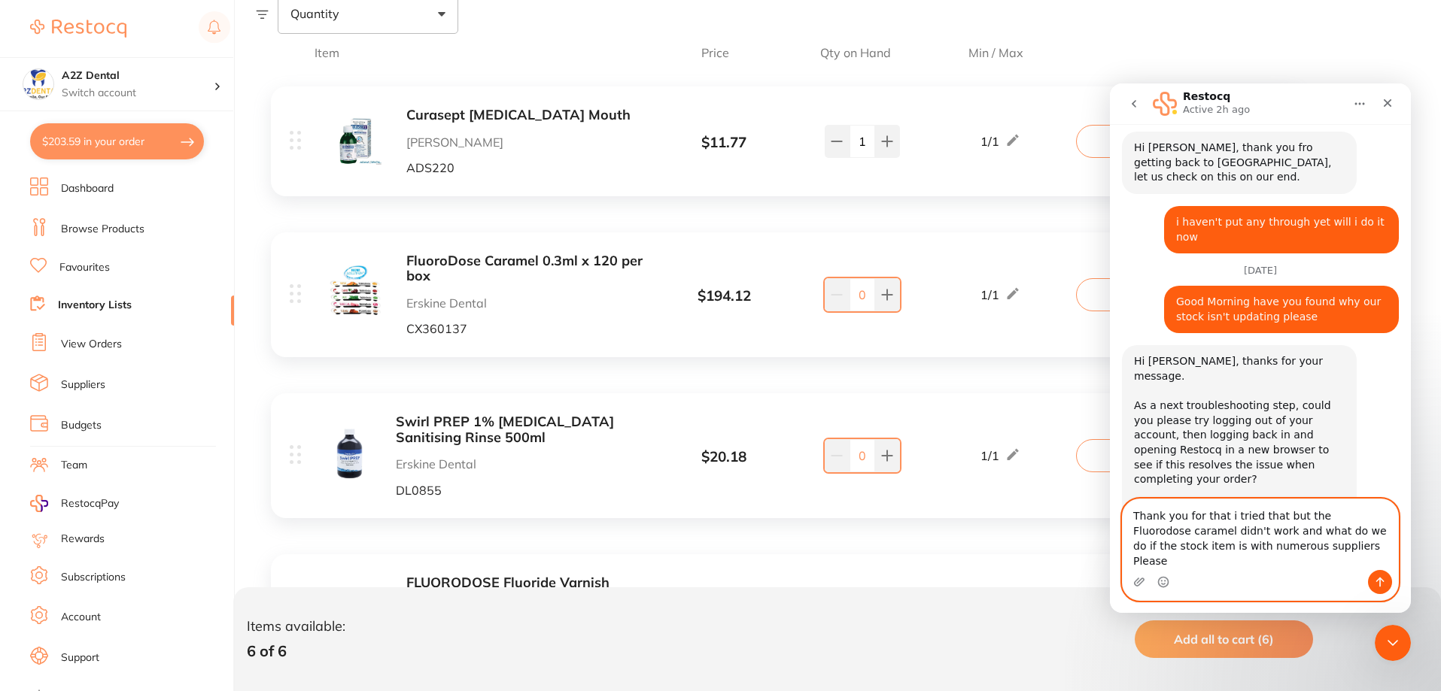
type textarea "Thank you for that i tried that but the Fluorodose caramel didn't work and what…"
click at [1380, 593] on button "Send a message…" at bounding box center [1380, 582] width 24 height 24
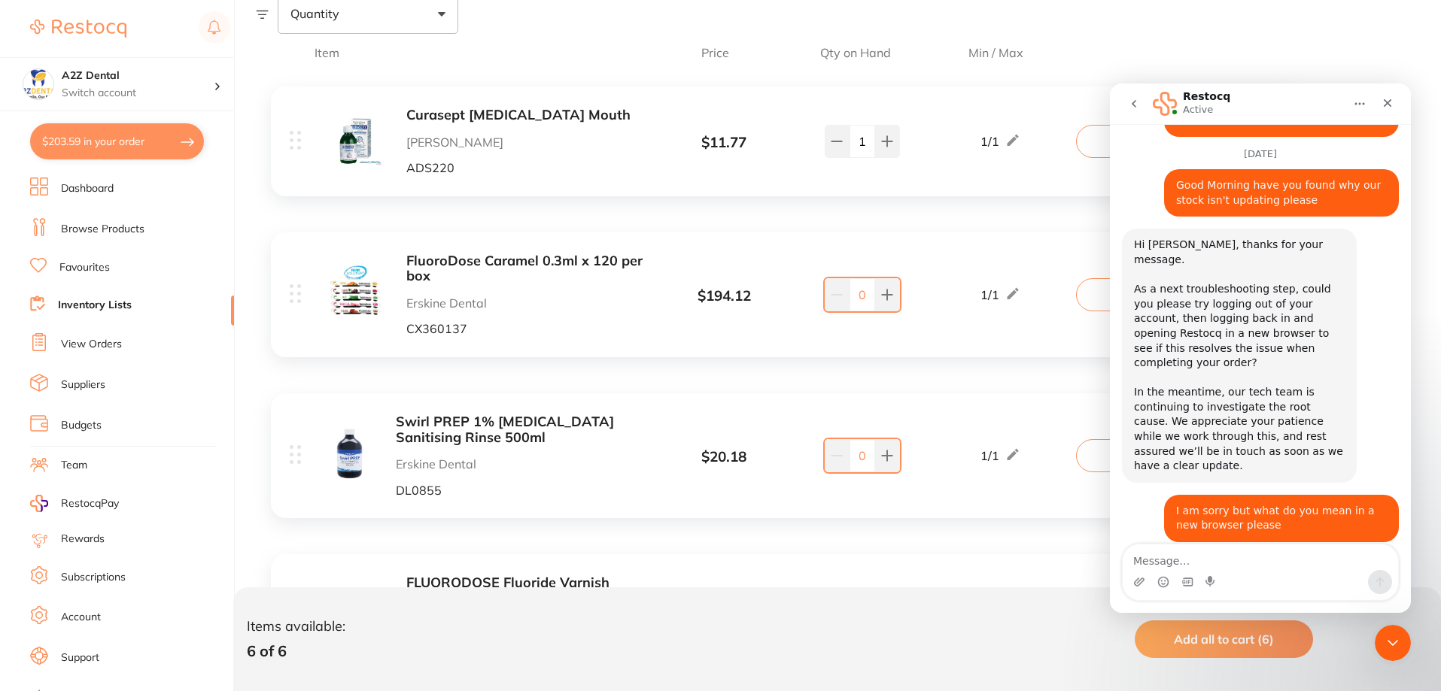
scroll to position [2375, 0]
